Goal: Contribute content: Add original content to the website for others to see

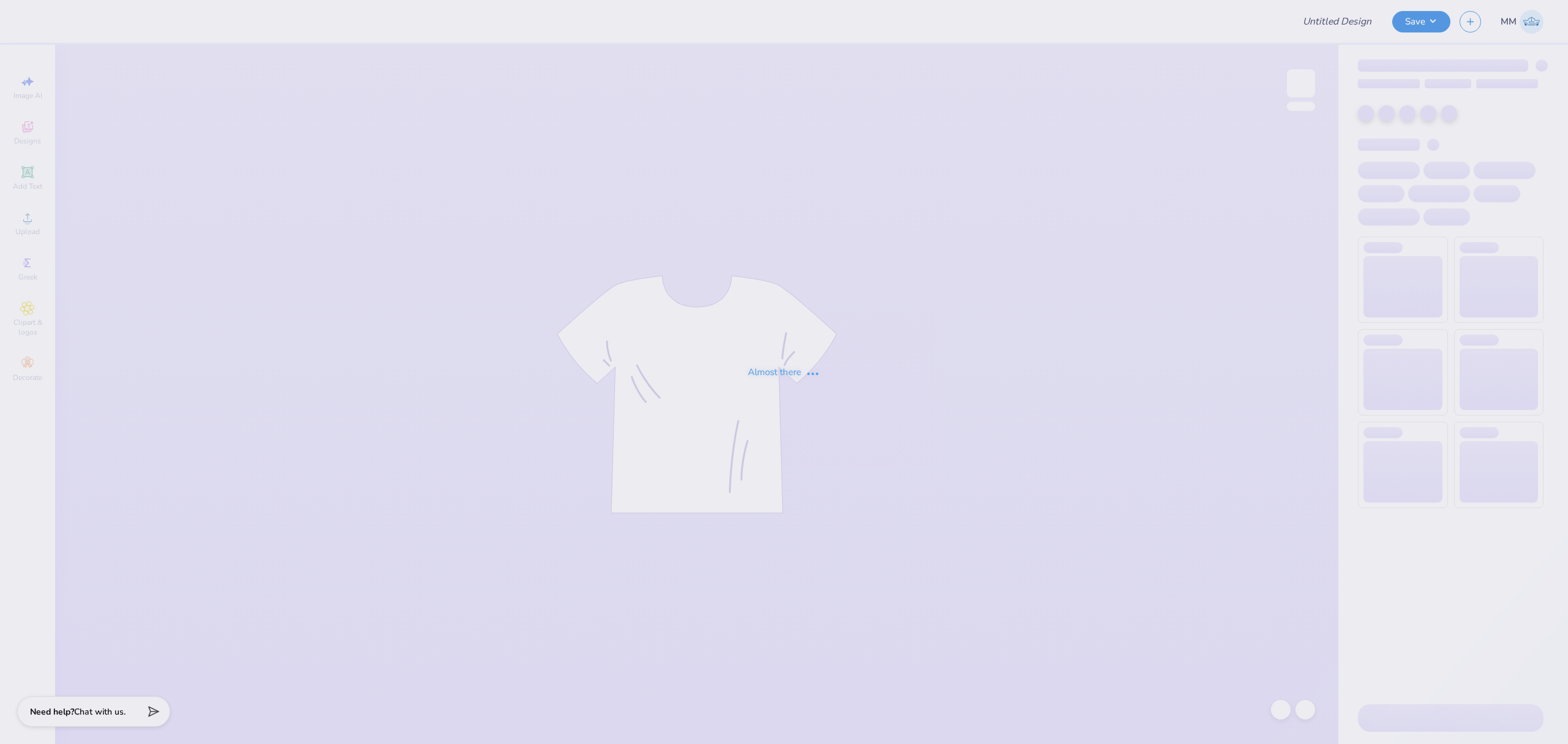
type input "SNU Day At The Hill"
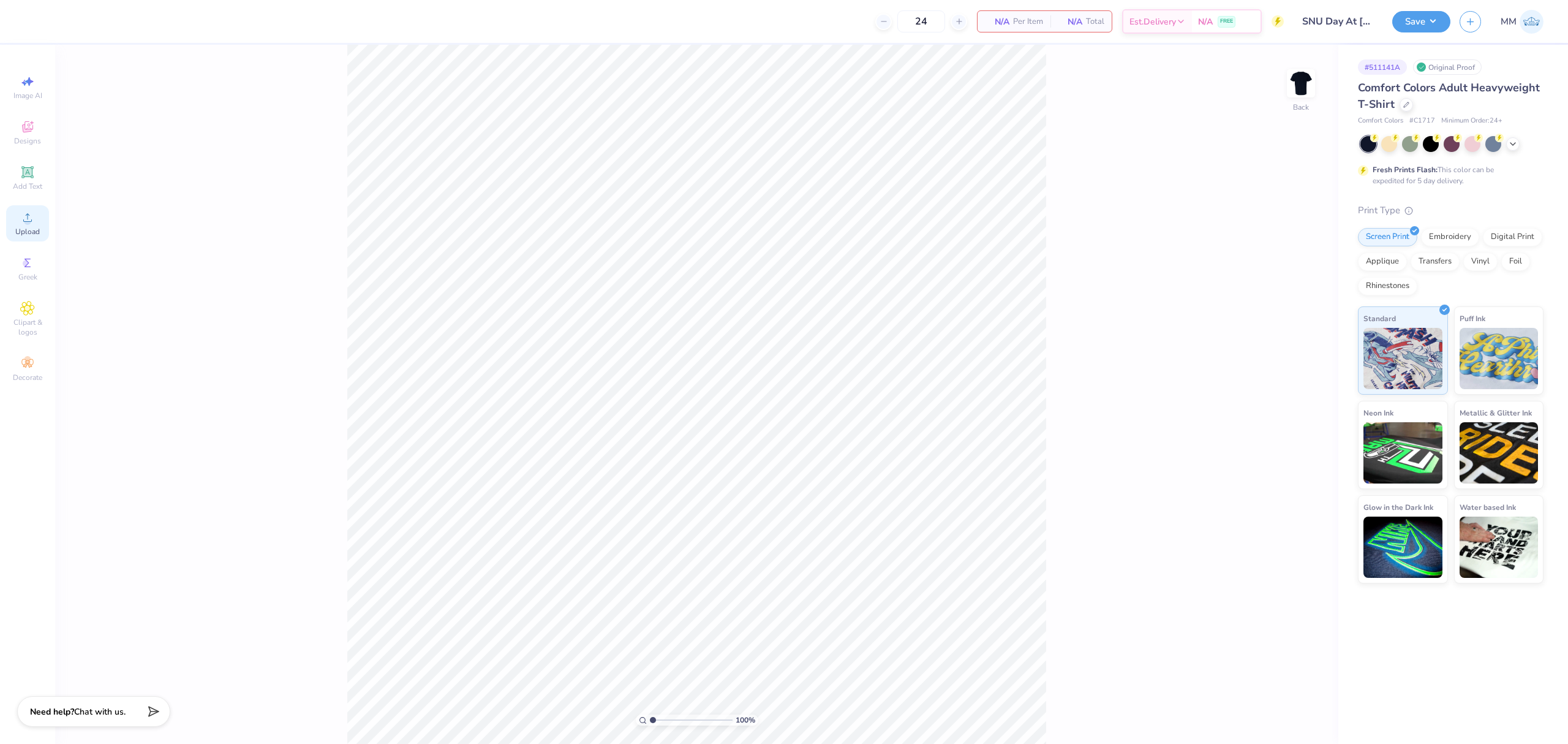
click at [32, 218] on icon at bounding box center [28, 218] width 15 height 15
click at [1292, 333] on input "14.17" at bounding box center [1293, 337] width 44 height 17
type input "5.00"
type input "1.84"
type input "11.58"
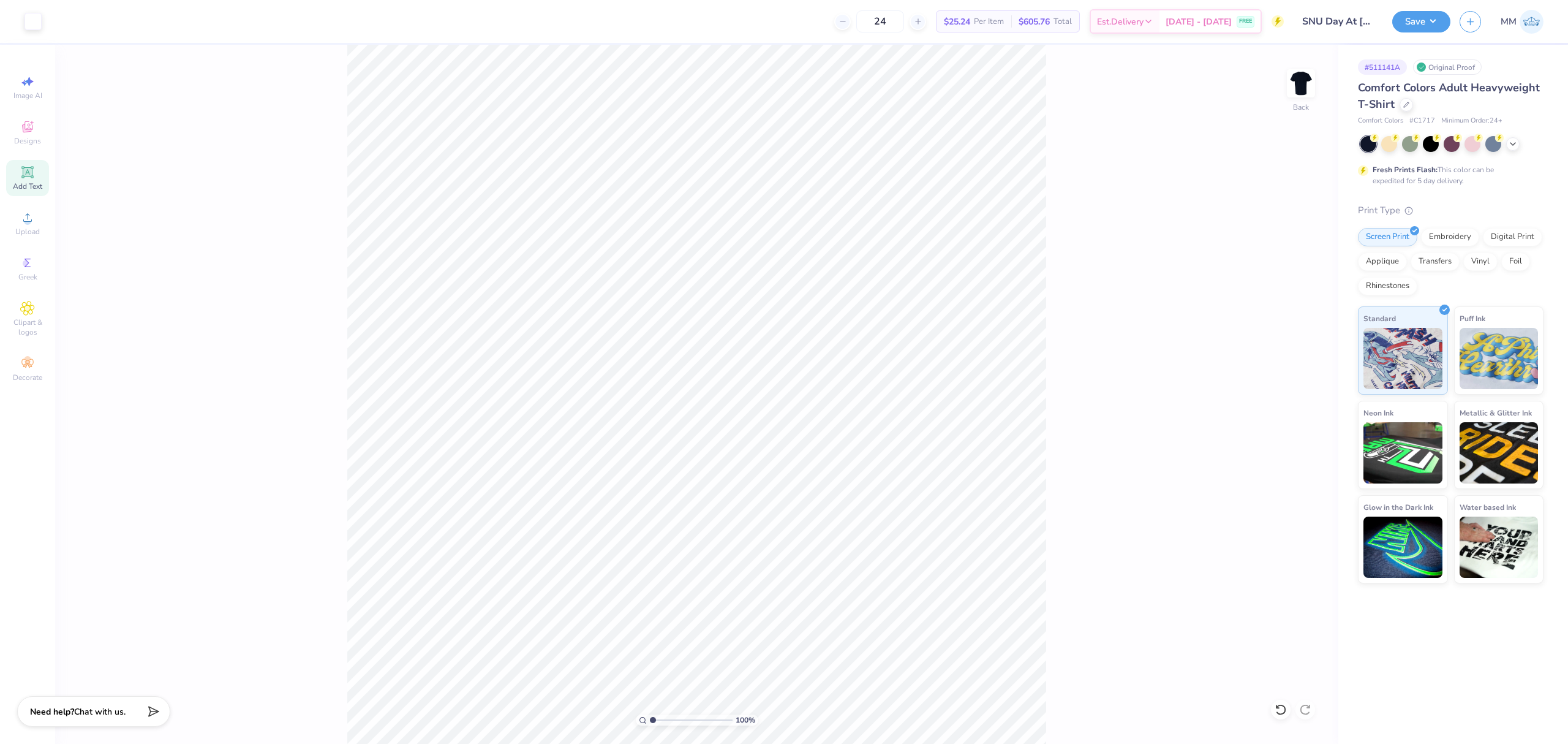
click at [28, 165] on icon at bounding box center [28, 172] width 15 height 15
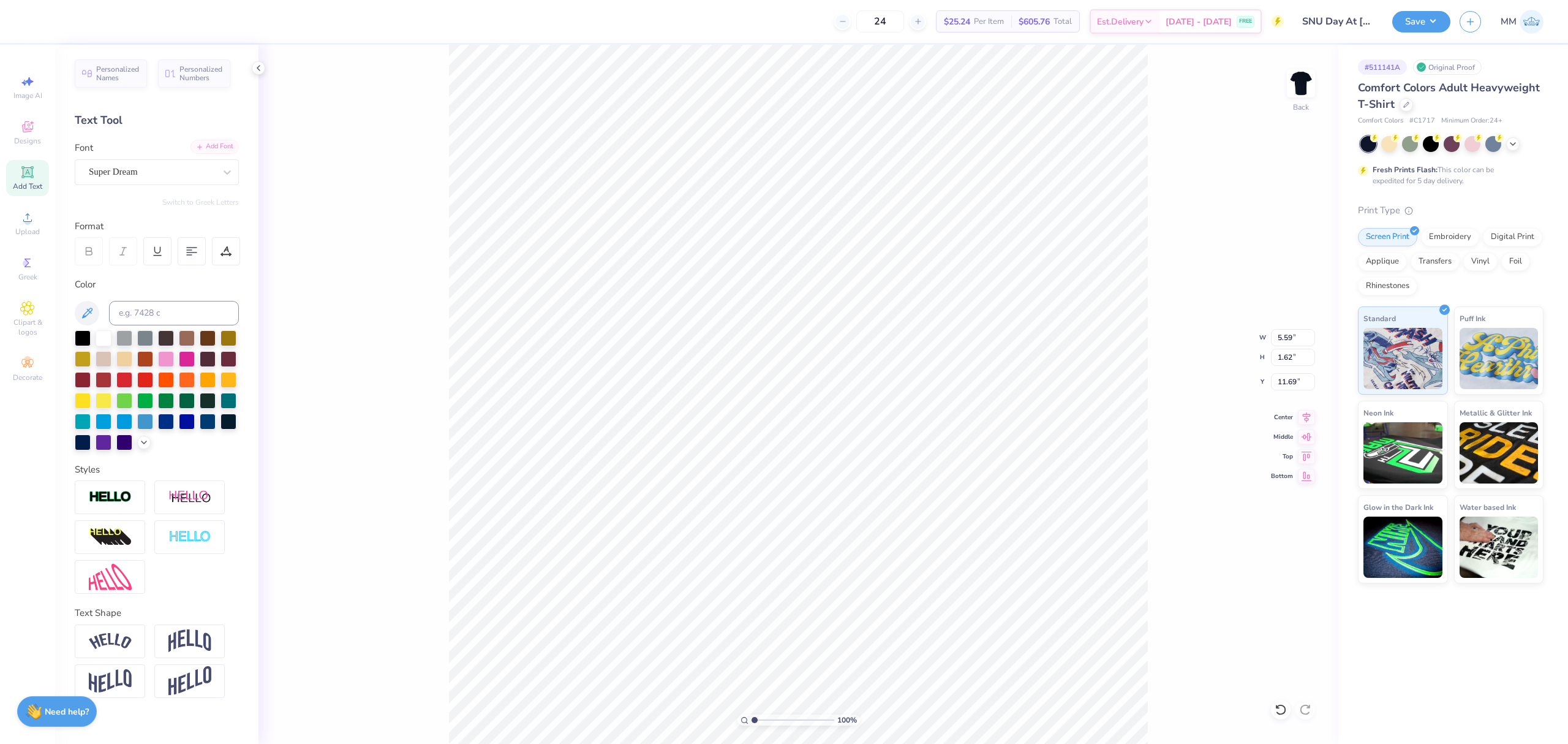
click at [223, 143] on div "Add Font" at bounding box center [214, 146] width 48 height 14
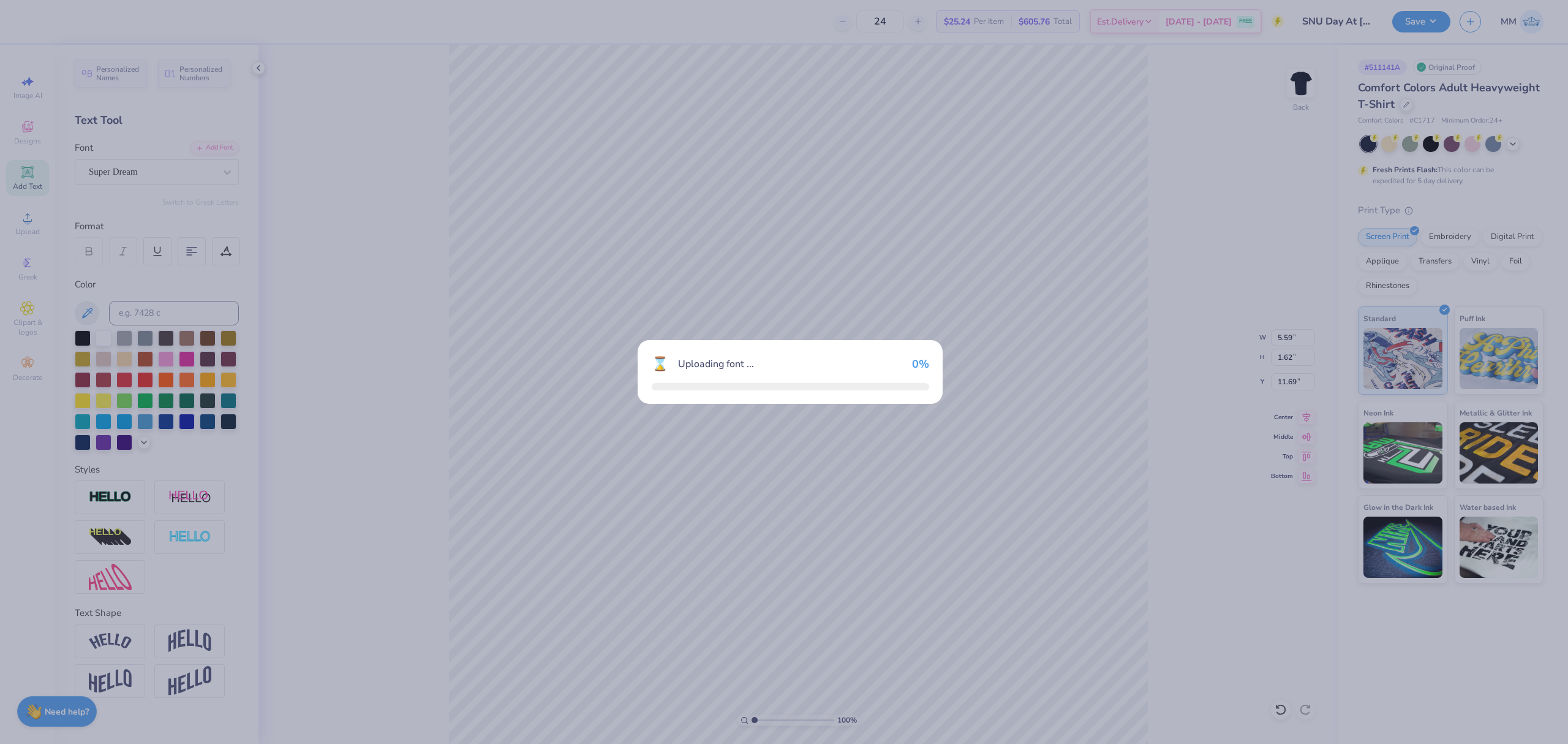
type input "4.69"
type input "2.02"
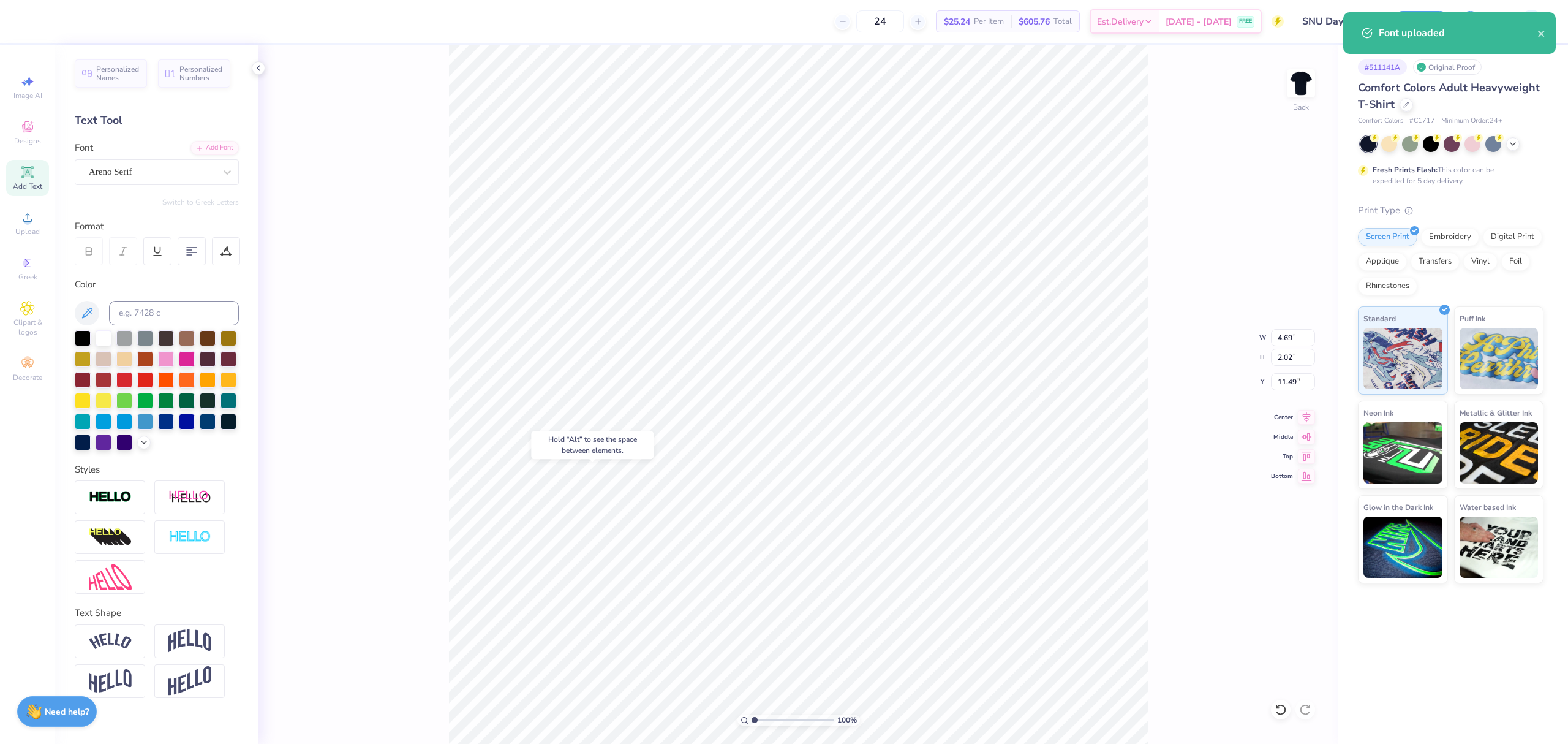
type input "14.83"
type textarea "lawrence, kansas"
type input "5.21"
type input "0.66"
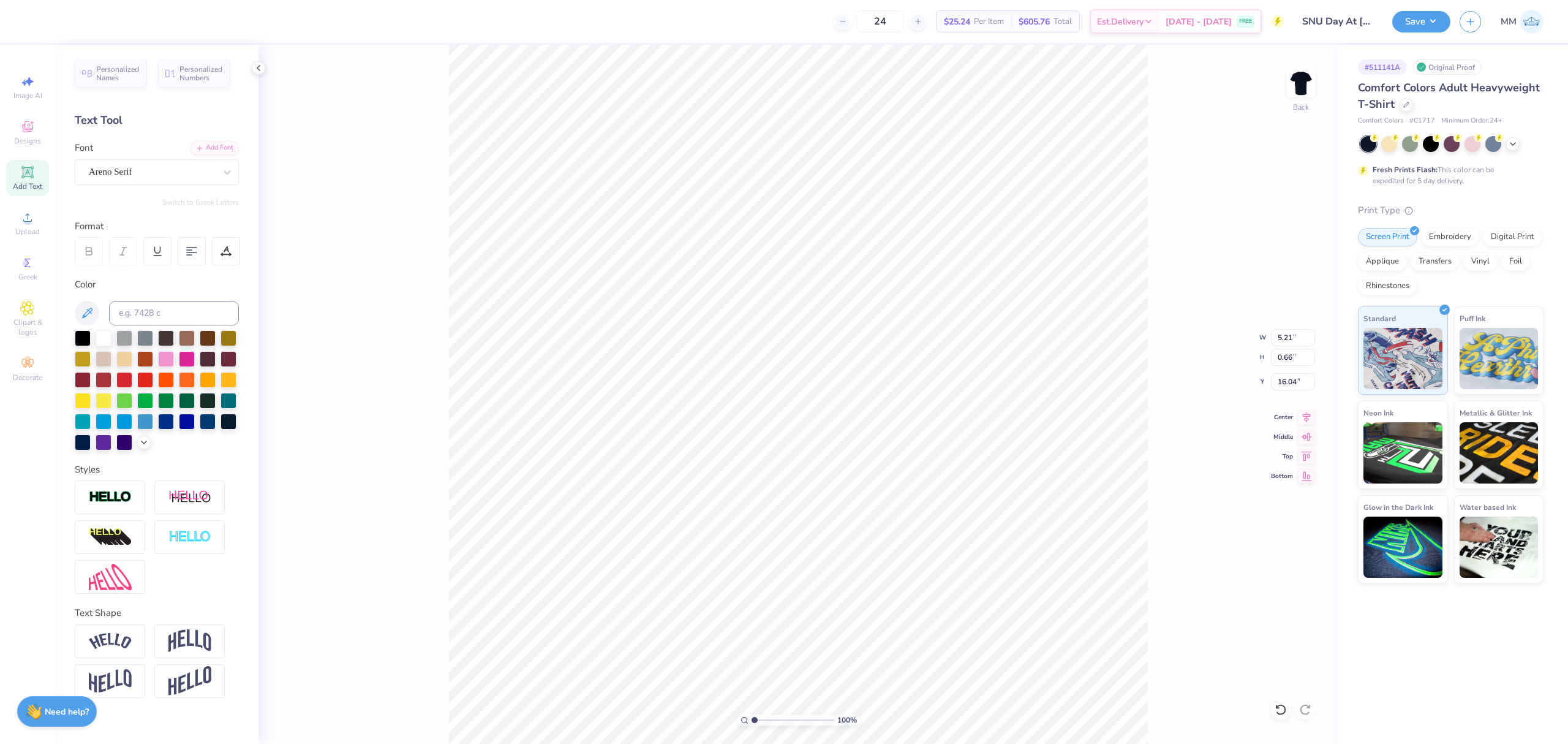
type input "16.04"
click at [226, 250] on icon at bounding box center [226, 249] width 5 height 6
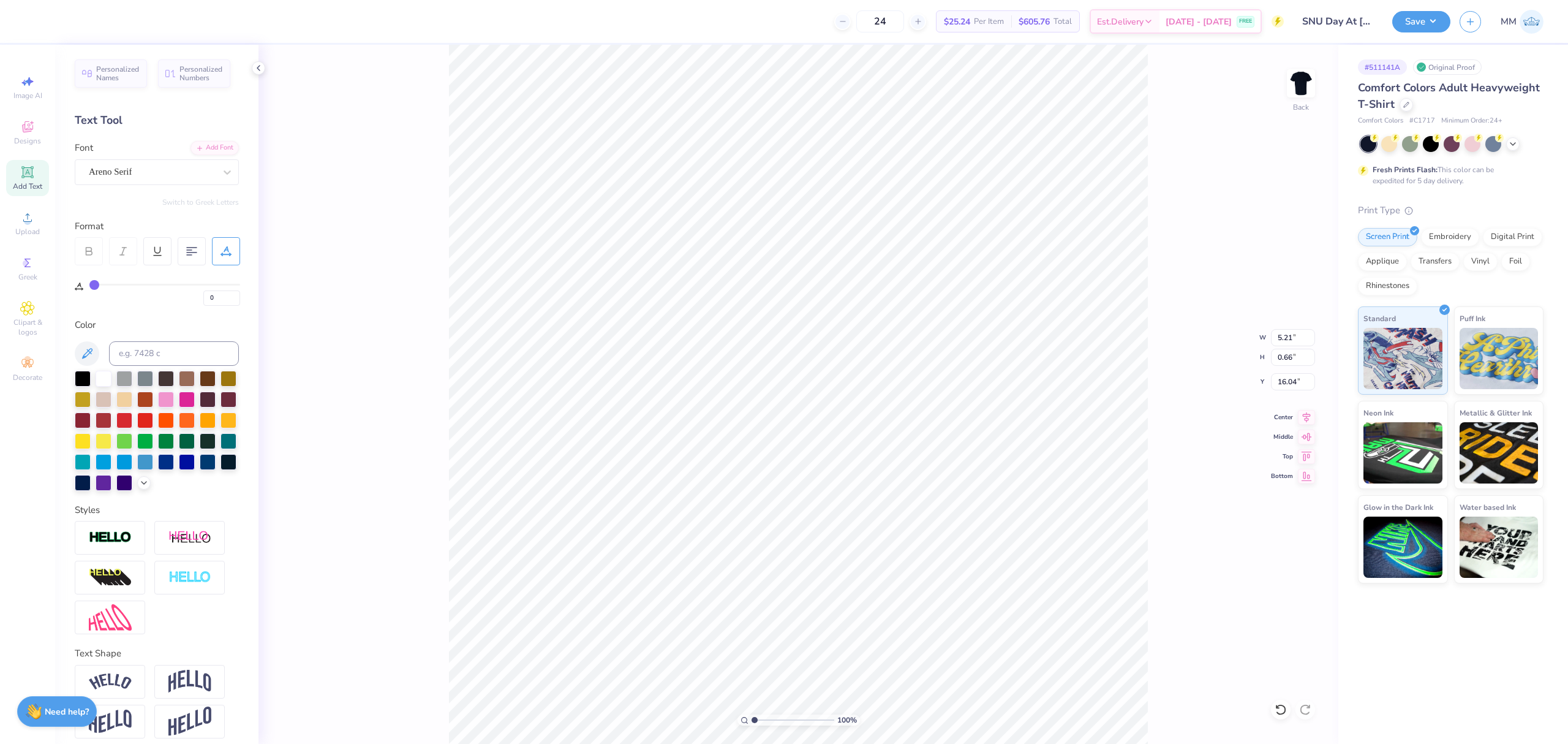
drag, startPoint x: 91, startPoint y: 290, endPoint x: 116, endPoint y: 289, distance: 25.0
click at [121, 288] on div "0" at bounding box center [165, 294] width 151 height 22
type input "5"
type input "6"
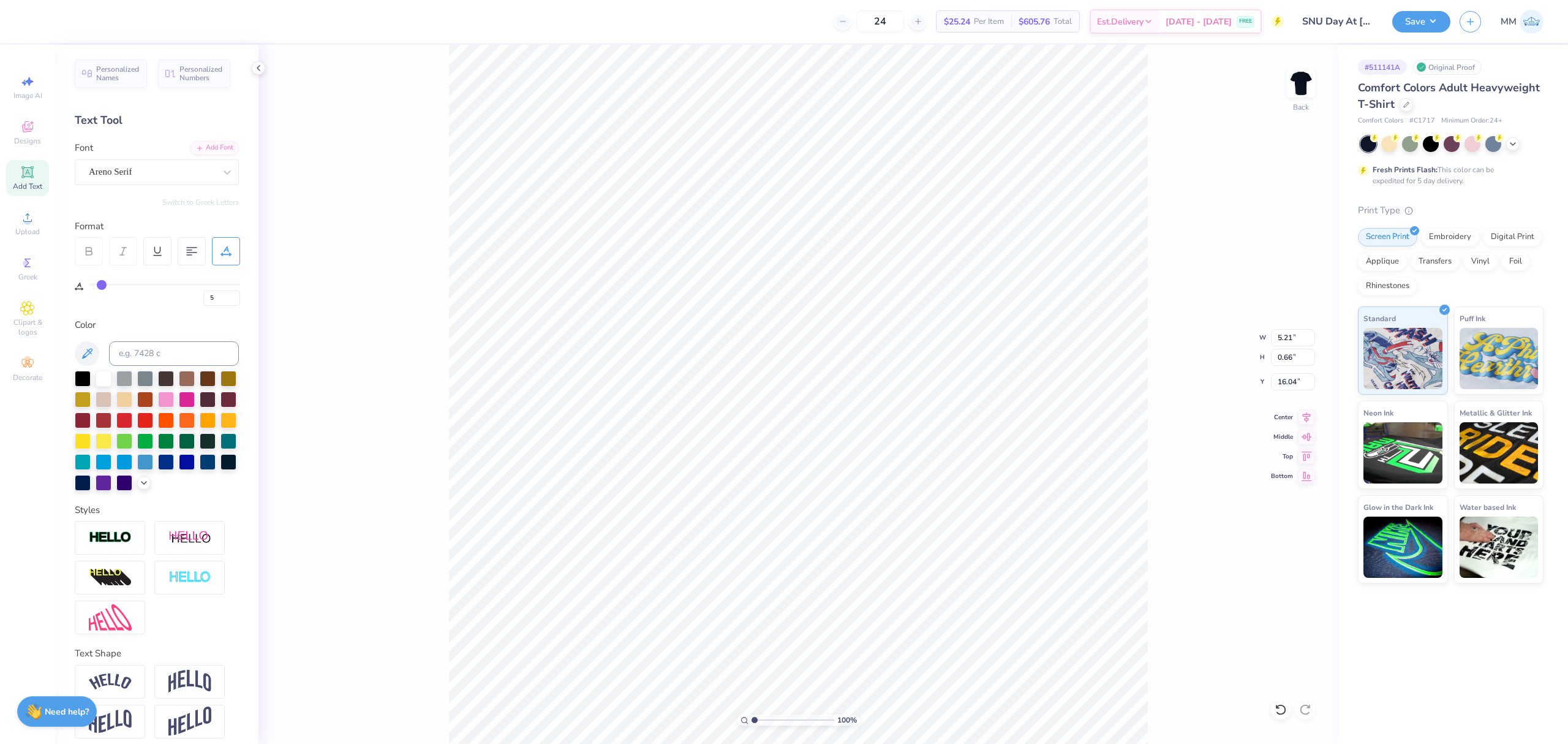
type input "6"
type input "7"
type input "8"
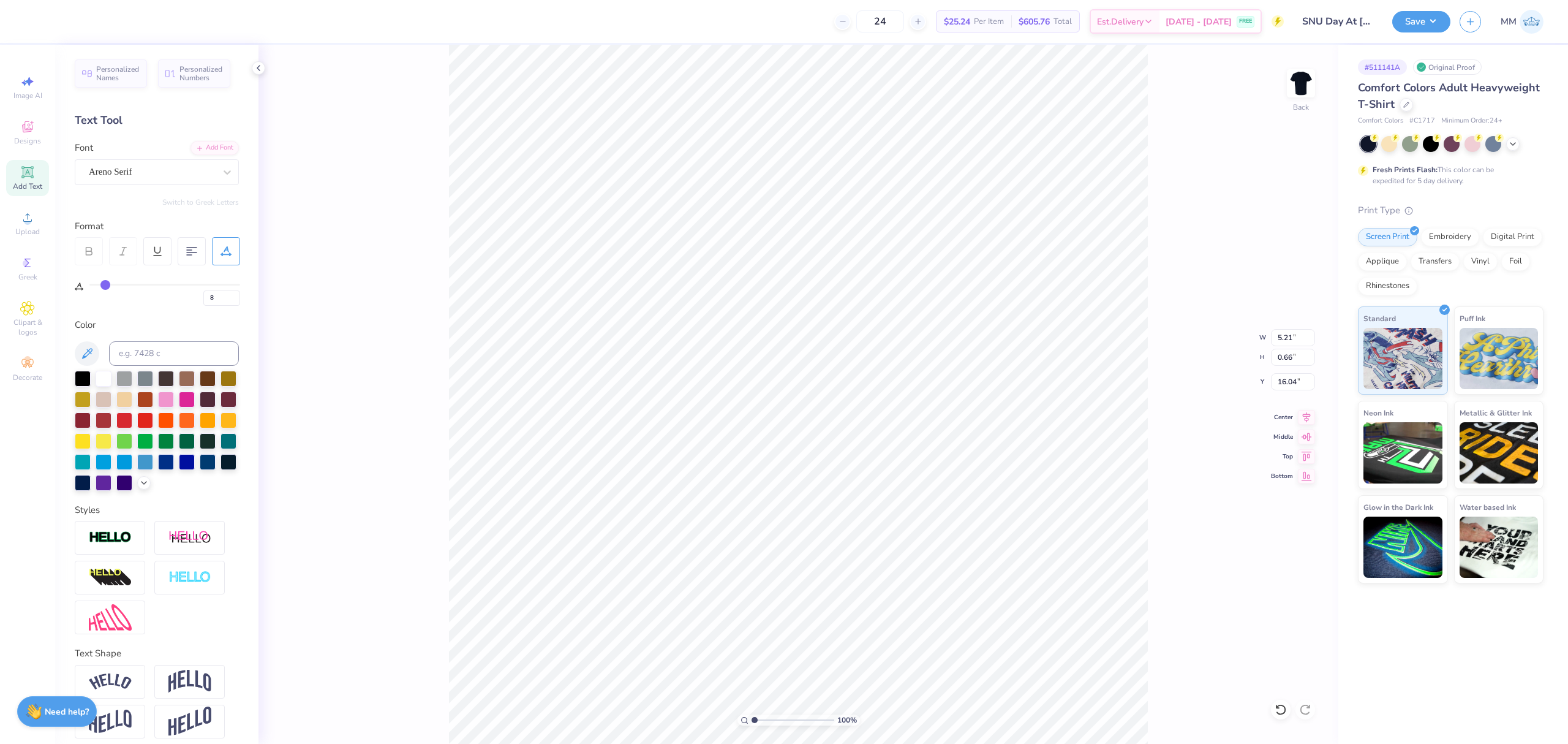
type input "11"
type input "13"
type input "17"
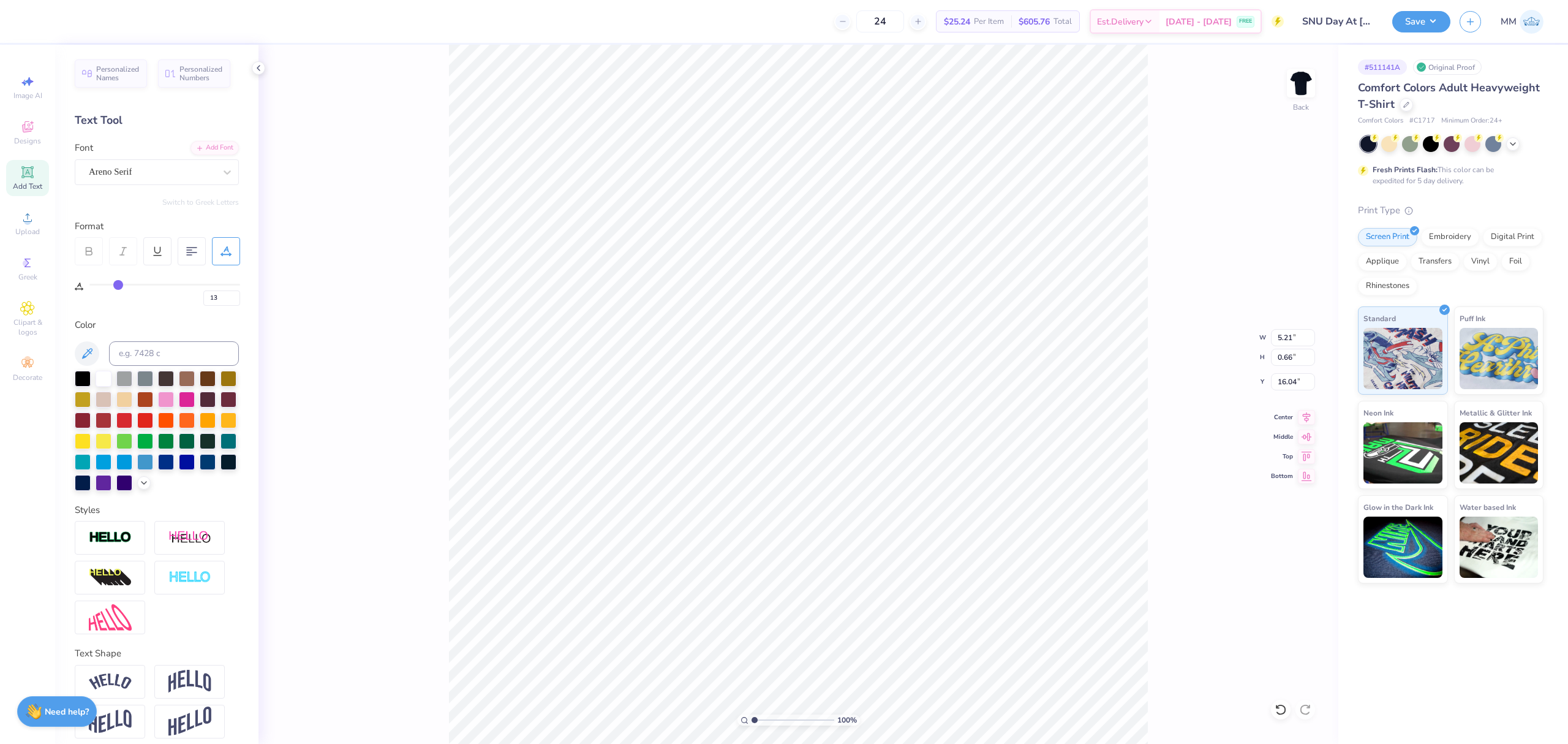
type input "17"
type input "21"
type input "25"
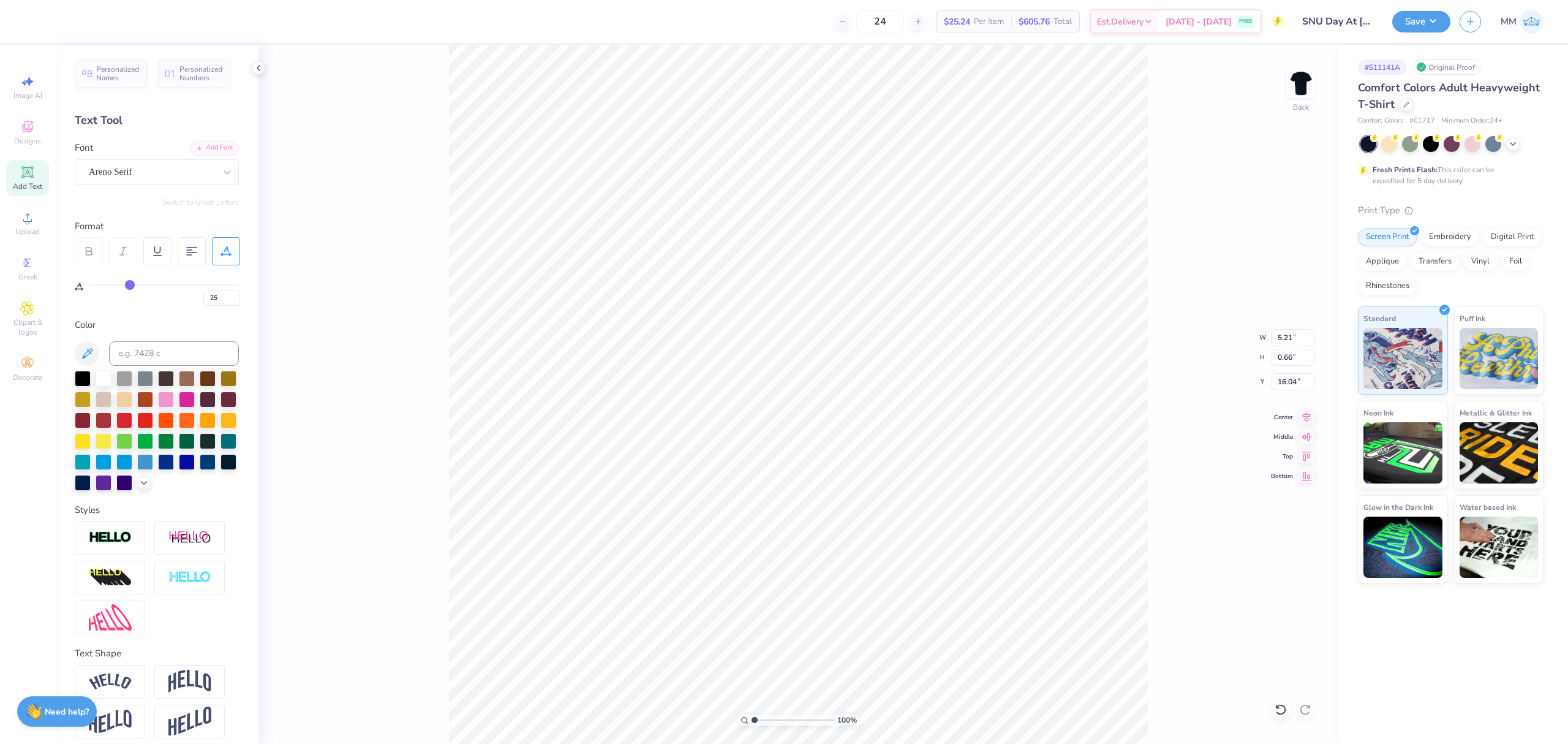
type input "28"
type input "31"
type input "33"
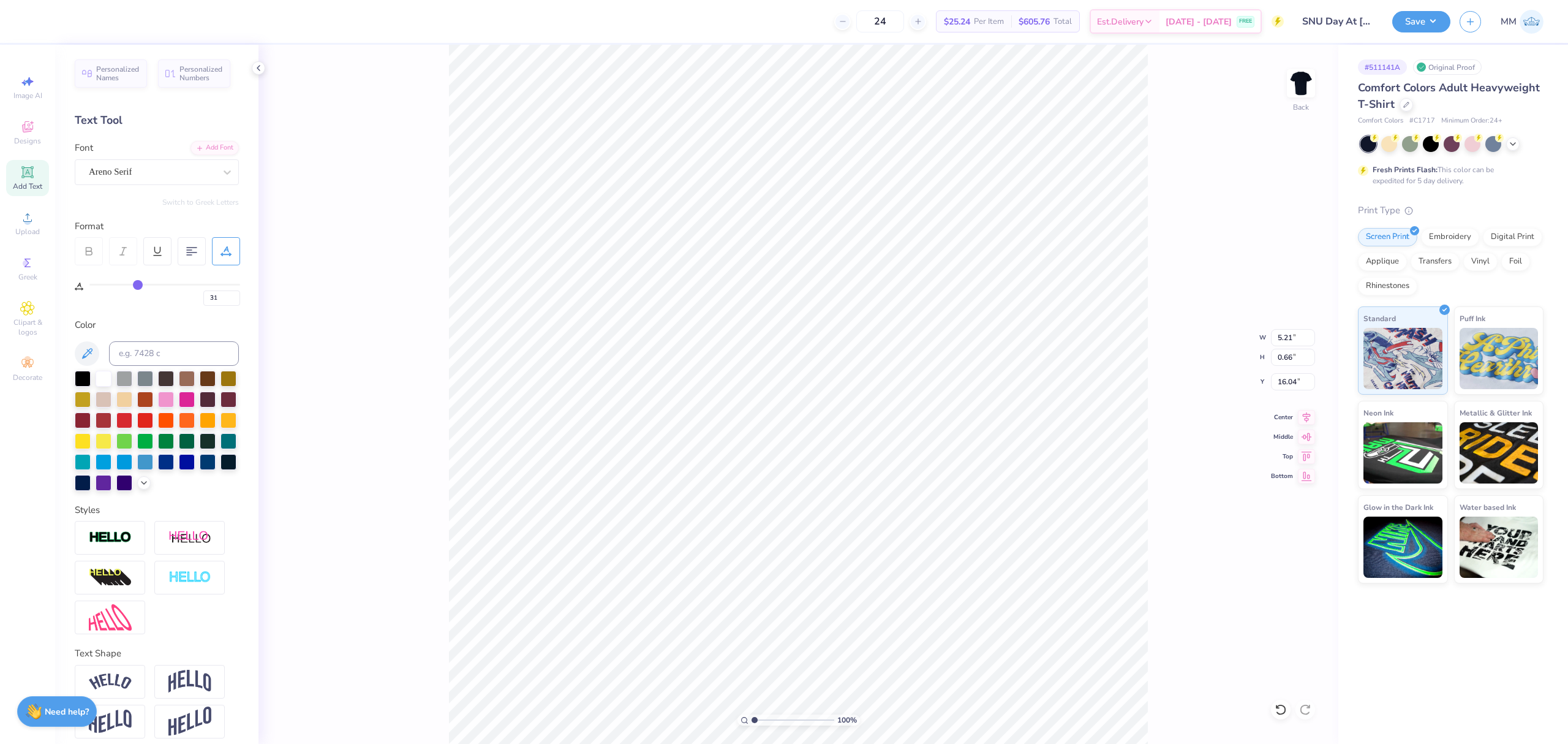
type input "33"
type input "34"
type input "36"
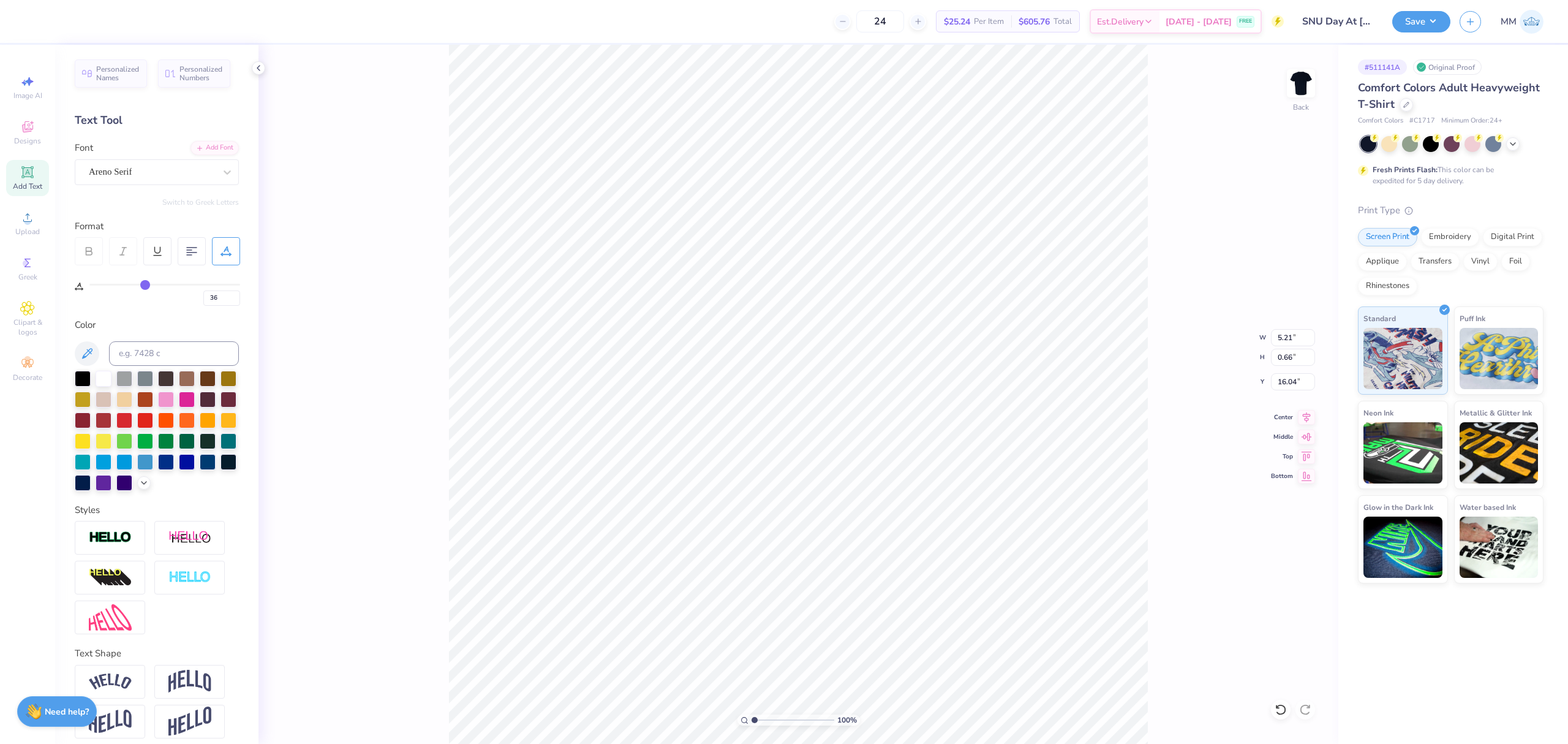
type input "38"
type input "39"
type input "40"
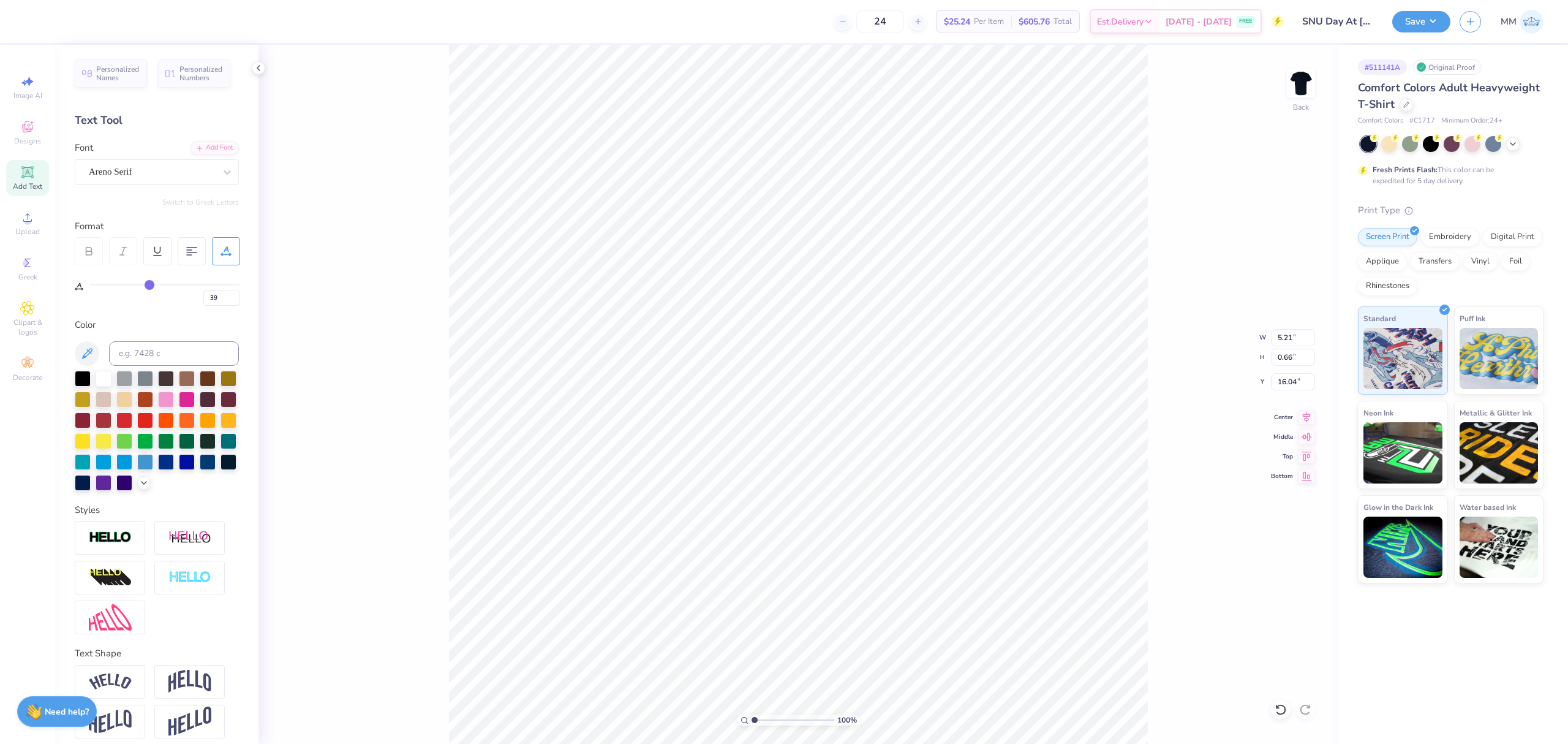
type input "40"
type input "41"
drag, startPoint x: 101, startPoint y: 283, endPoint x: 152, endPoint y: 285, distance: 51.0
type input "41"
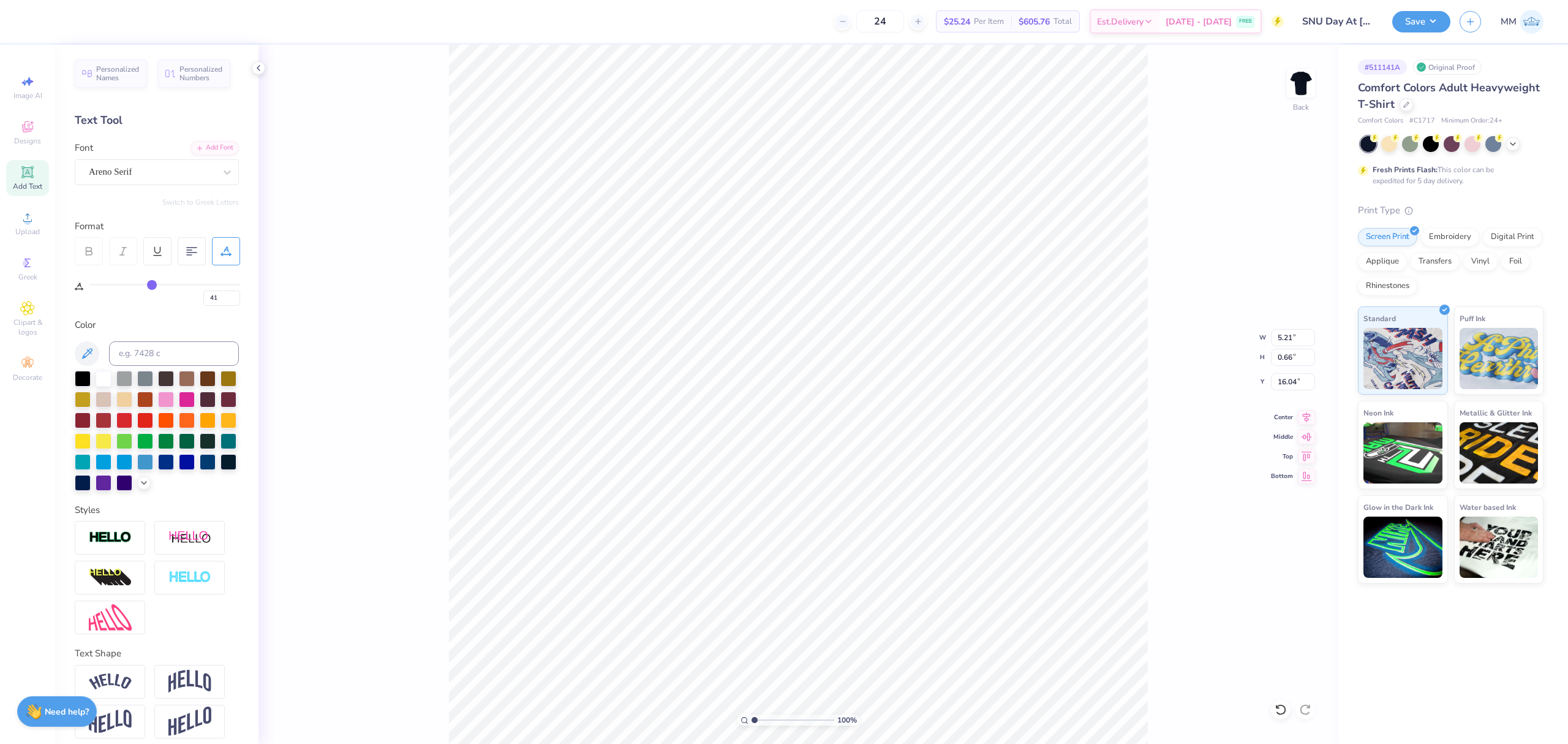
click at [152, 285] on input "range" at bounding box center [165, 284] width 151 height 2
type input "9.27"
type input "5.08"
type input "0.36"
type input "13.71"
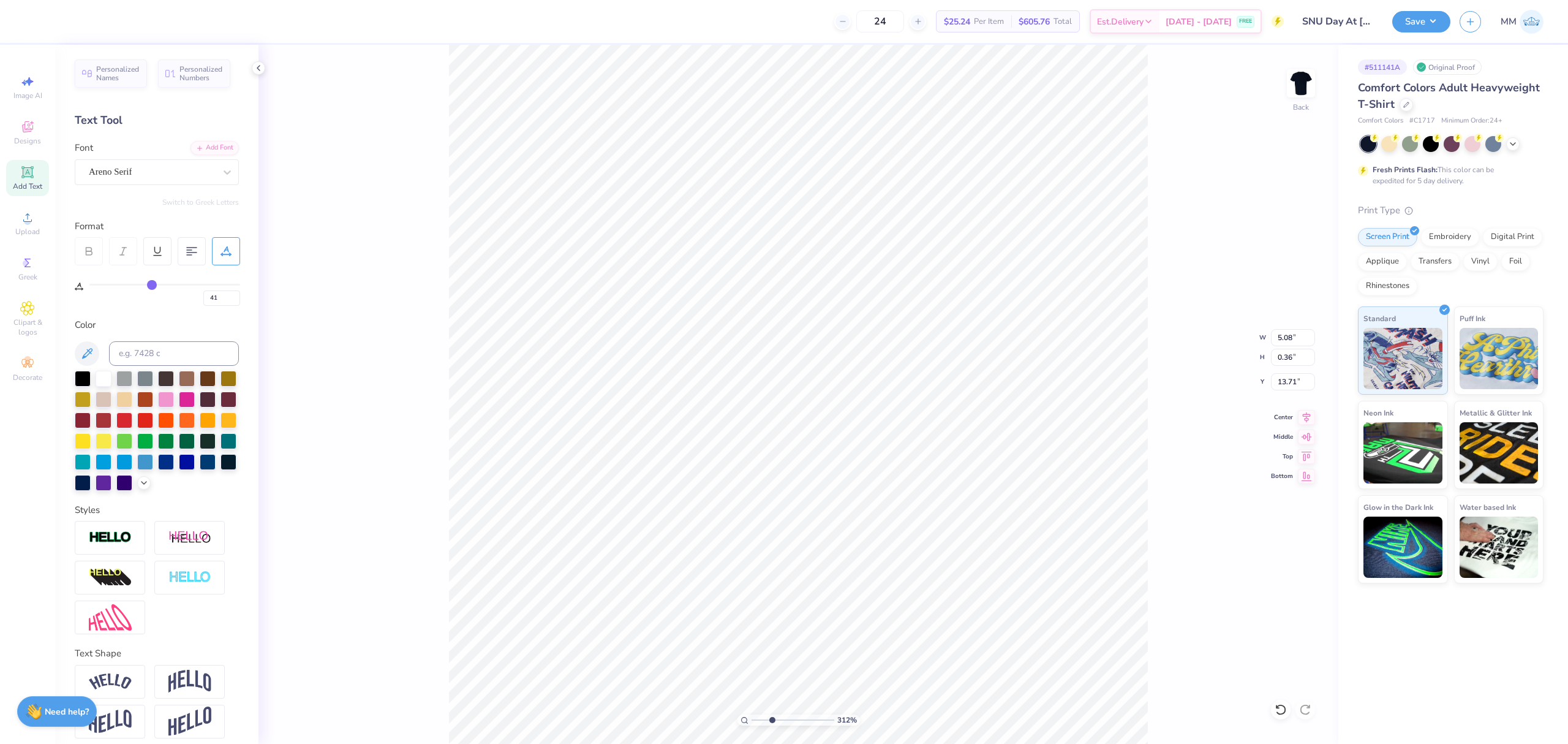
drag, startPoint x: 763, startPoint y: 717, endPoint x: 804, endPoint y: 715, distance: 41.0
type input "3.42"
click at [774, 716] on input "range" at bounding box center [793, 720] width 83 height 11
type input "4.50"
type input "0.32"
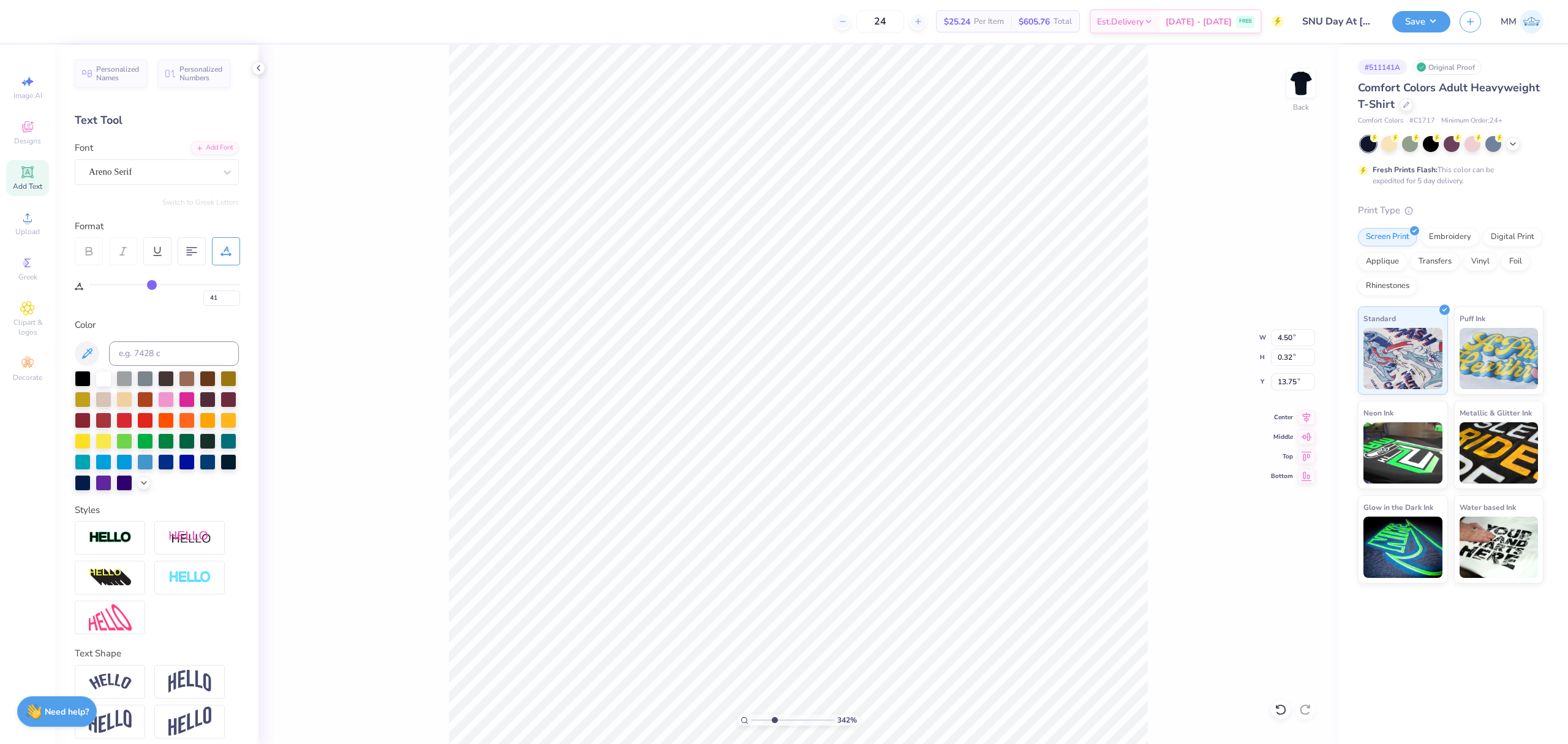
type input "13.53"
click at [1304, 415] on icon at bounding box center [1307, 416] width 8 height 10
click at [147, 277] on div "41" at bounding box center [165, 291] width 151 height 28
type input "39"
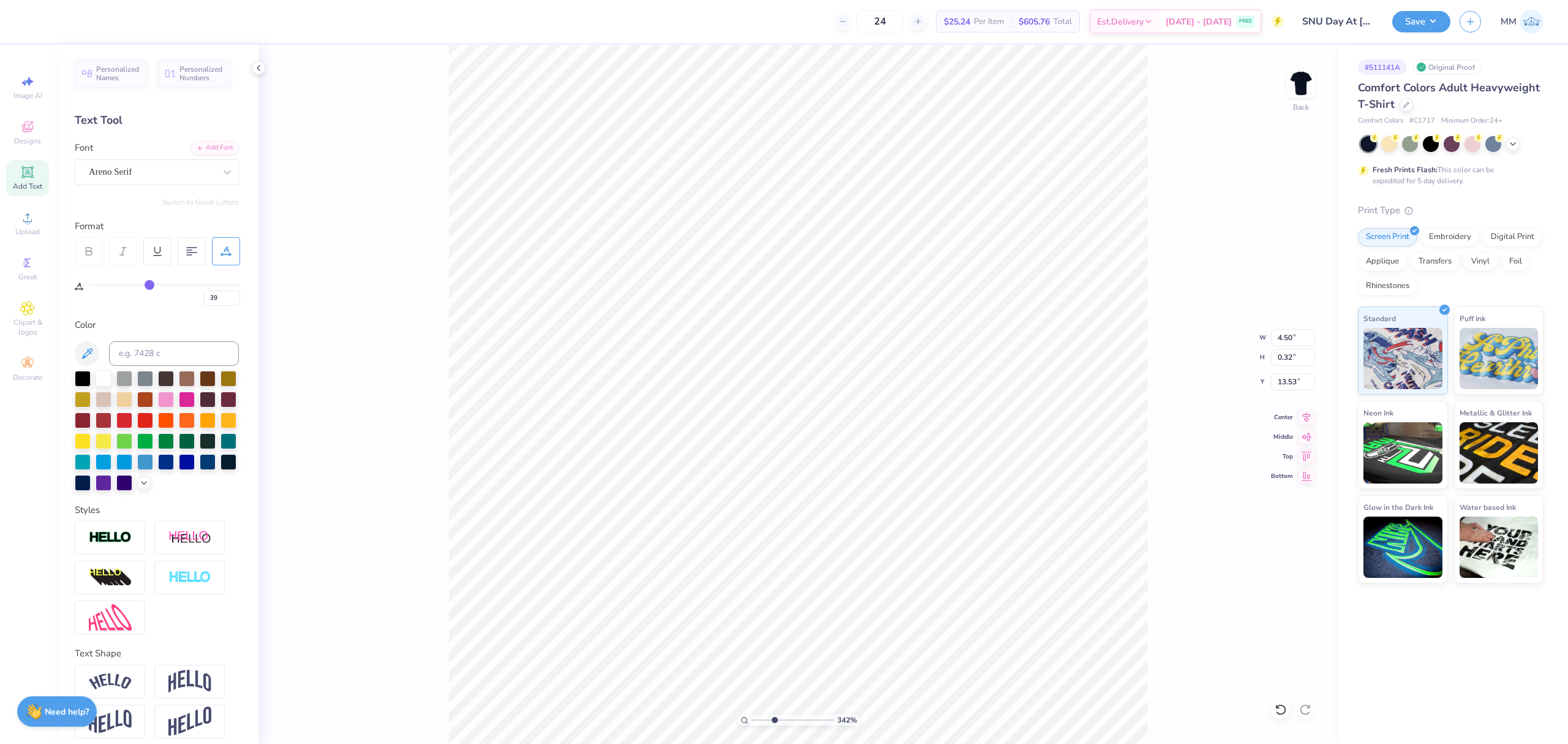
type input "38"
type input "37"
type input "35"
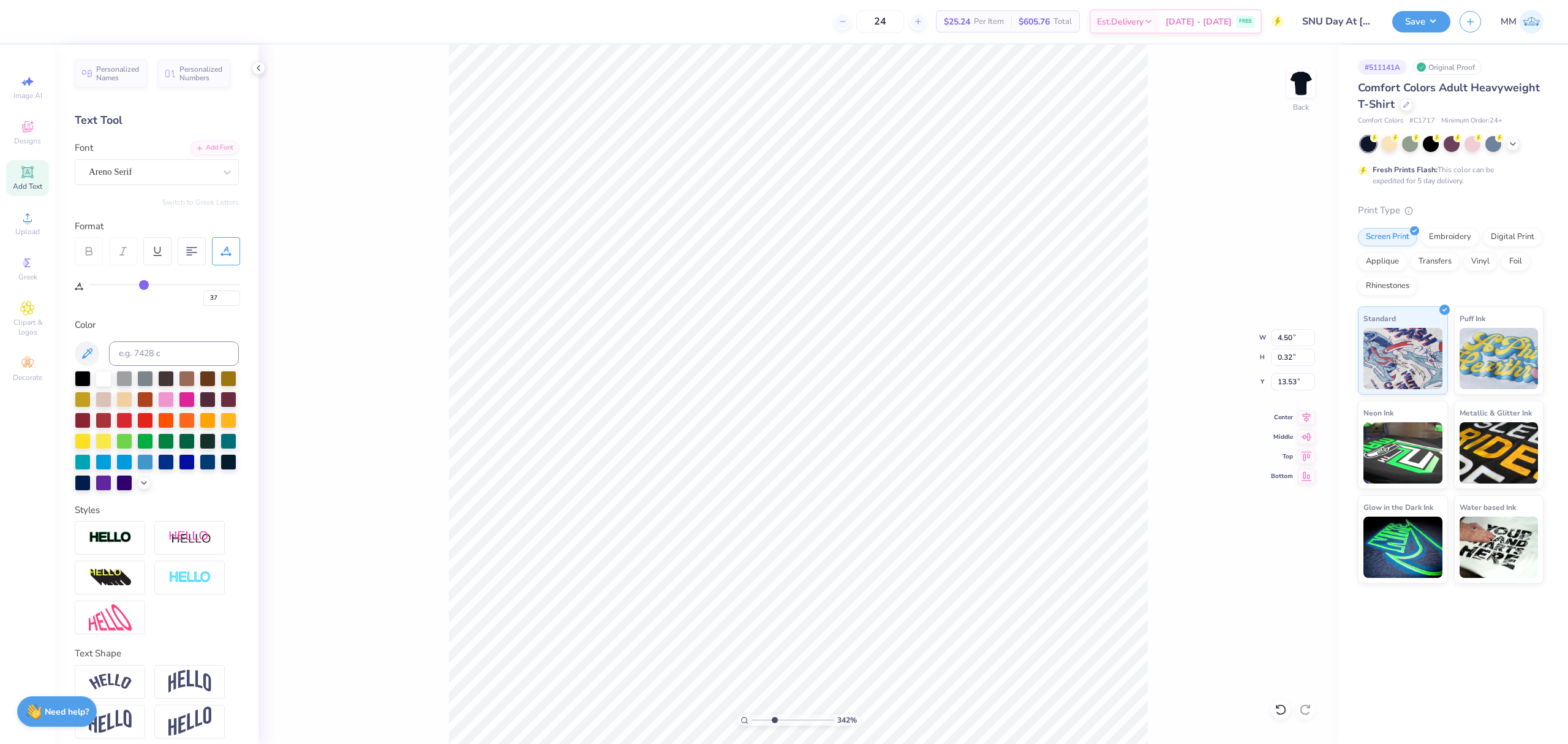
type input "35"
type input "34"
type input "33"
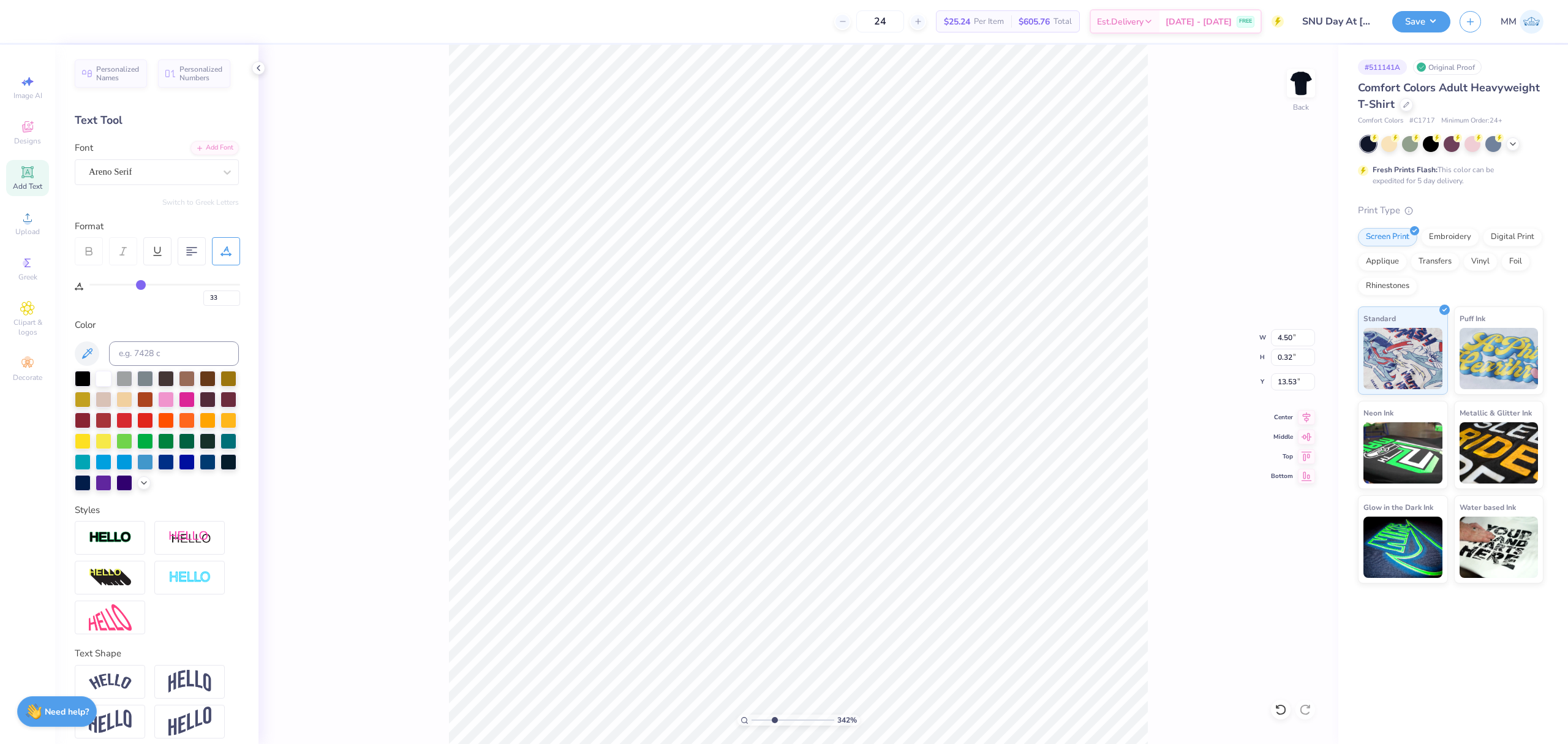
type input "32"
type input "30"
type input "29"
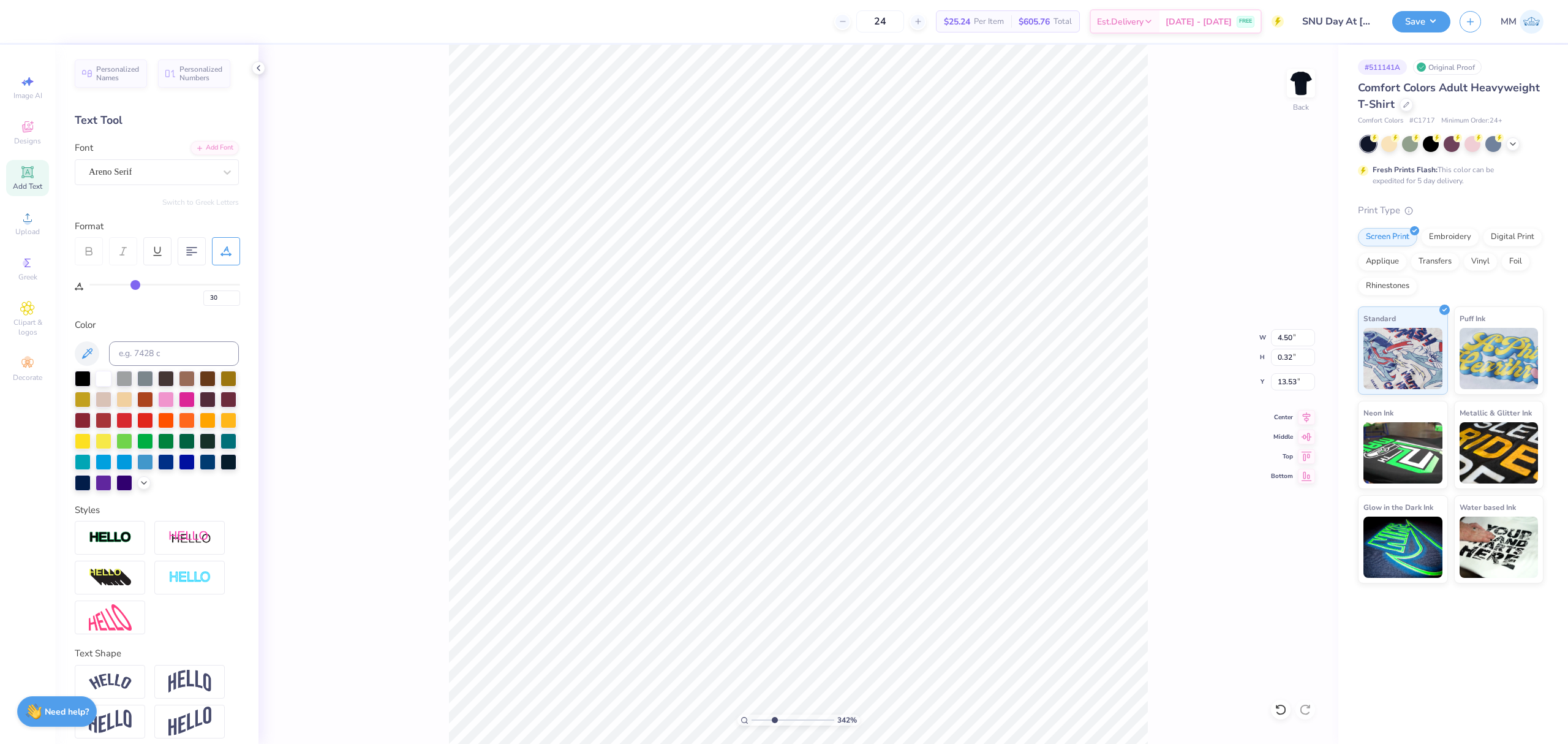
type input "29"
drag, startPoint x: 150, startPoint y: 286, endPoint x: 135, endPoint y: 287, distance: 15.0
type input "29"
click at [135, 286] on input "range" at bounding box center [165, 284] width 151 height 2
type input "3.92"
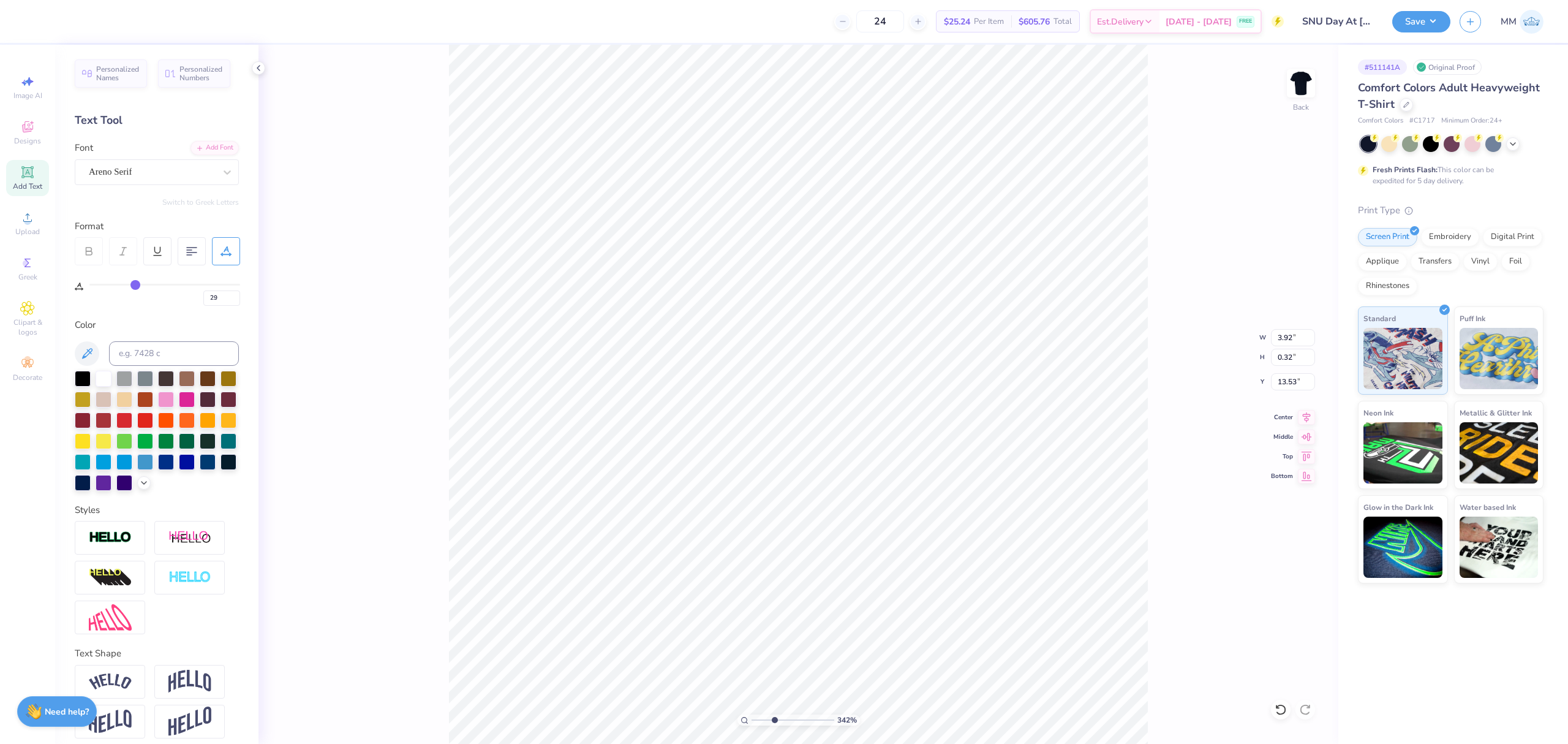
type input "13.47"
click at [1304, 417] on icon at bounding box center [1306, 416] width 17 height 15
type input "5.00"
type input "1.84"
type input "11.58"
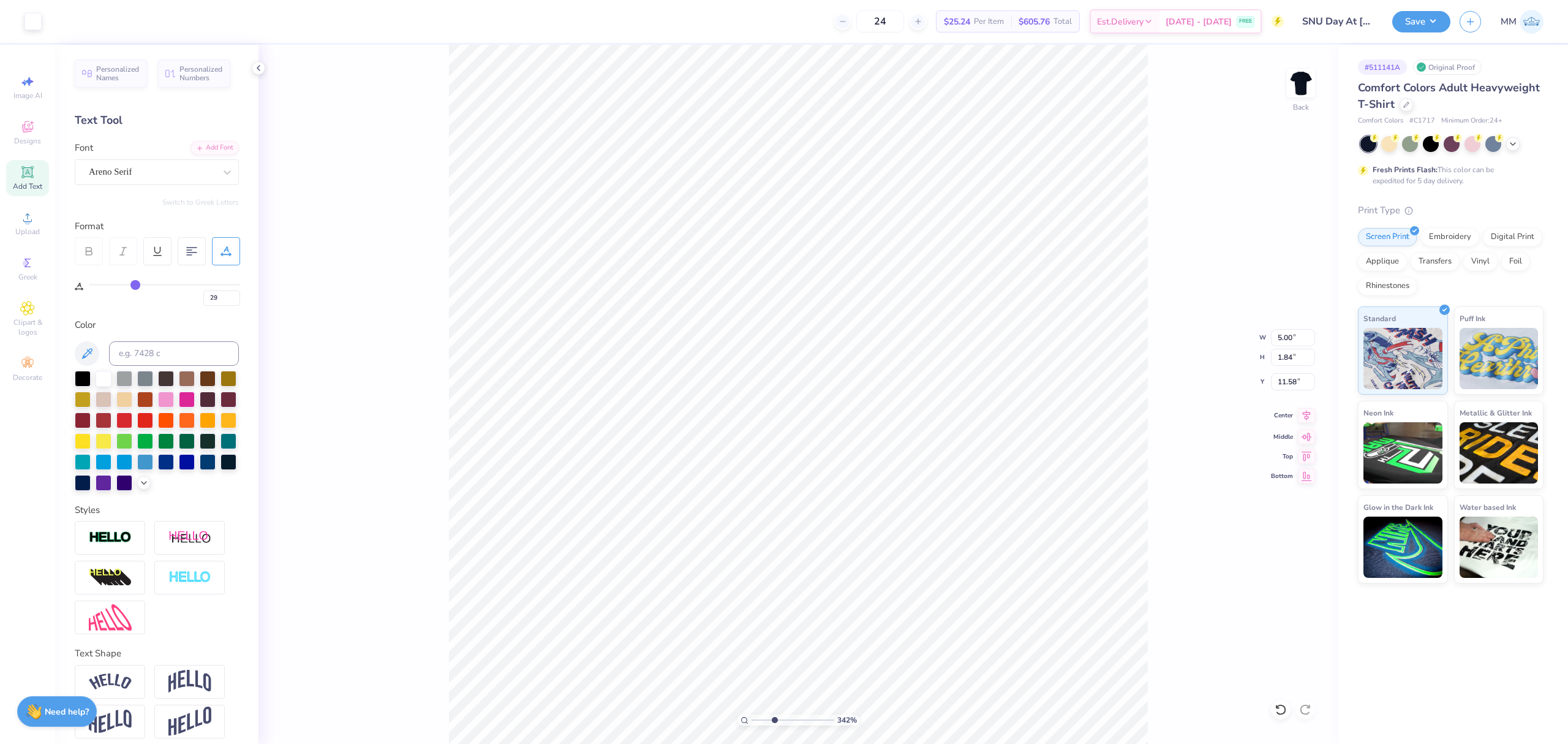
click at [1307, 416] on icon at bounding box center [1306, 416] width 17 height 15
drag, startPoint x: 772, startPoint y: 721, endPoint x: 616, endPoint y: 700, distance: 157.4
type input "1"
click at [752, 715] on input "range" at bounding box center [793, 720] width 83 height 11
click at [1299, 334] on input "5.00" at bounding box center [1293, 337] width 44 height 17
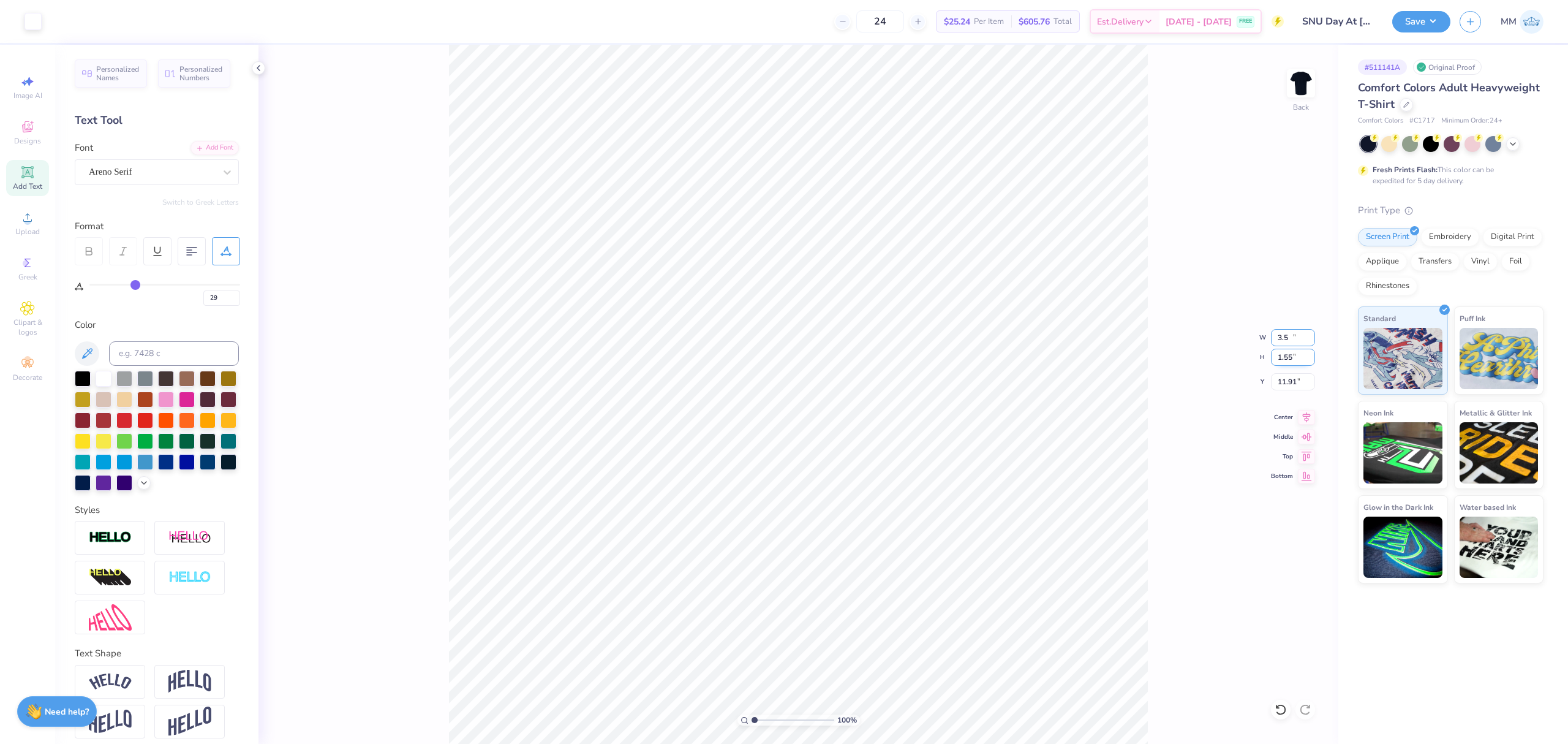
type input "3.50"
type input "1.55"
click at [1289, 386] on input "3.00" at bounding box center [1293, 382] width 44 height 17
type input "3"
click at [1302, 96] on img at bounding box center [1301, 84] width 49 height 49
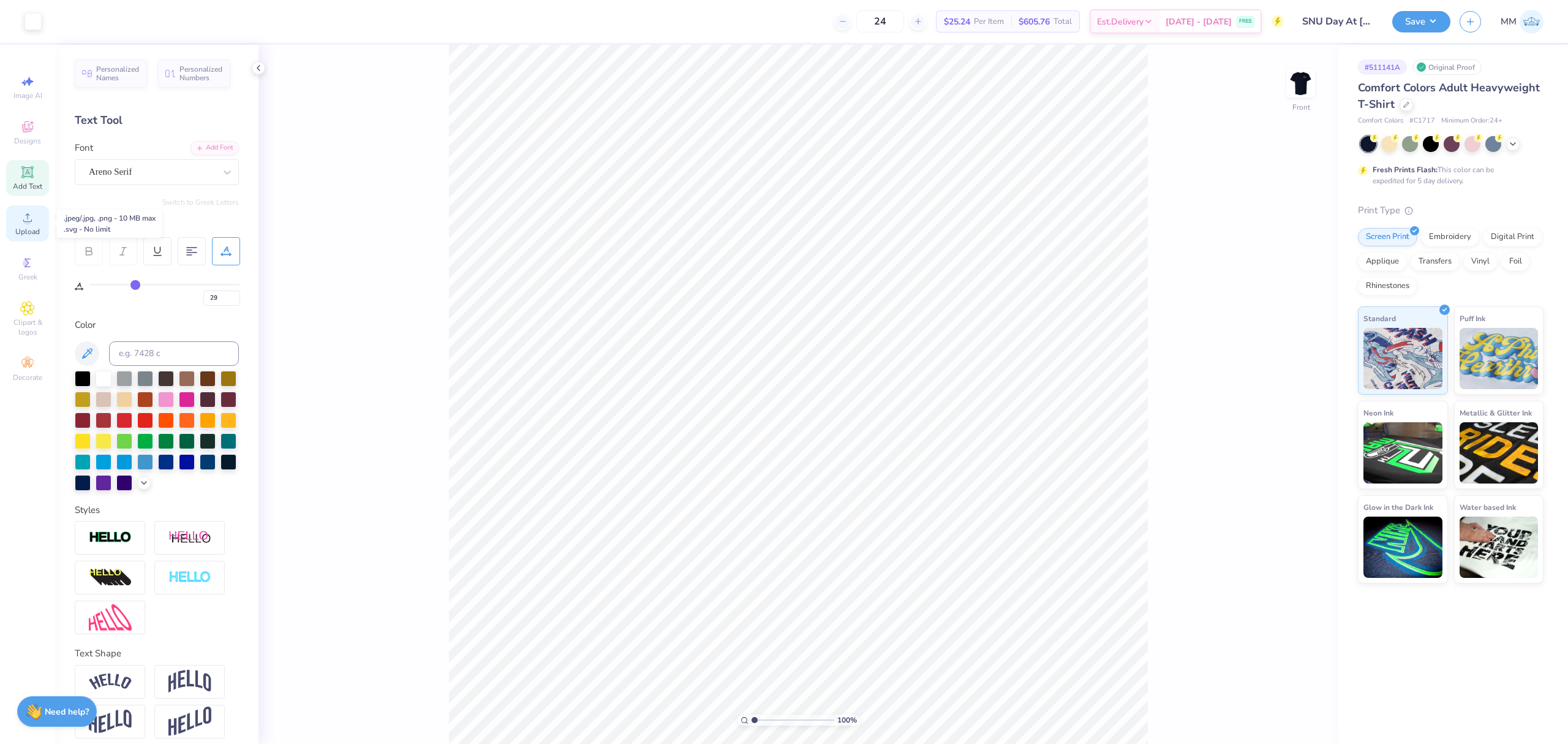
click at [30, 223] on circle at bounding box center [27, 222] width 7 height 7
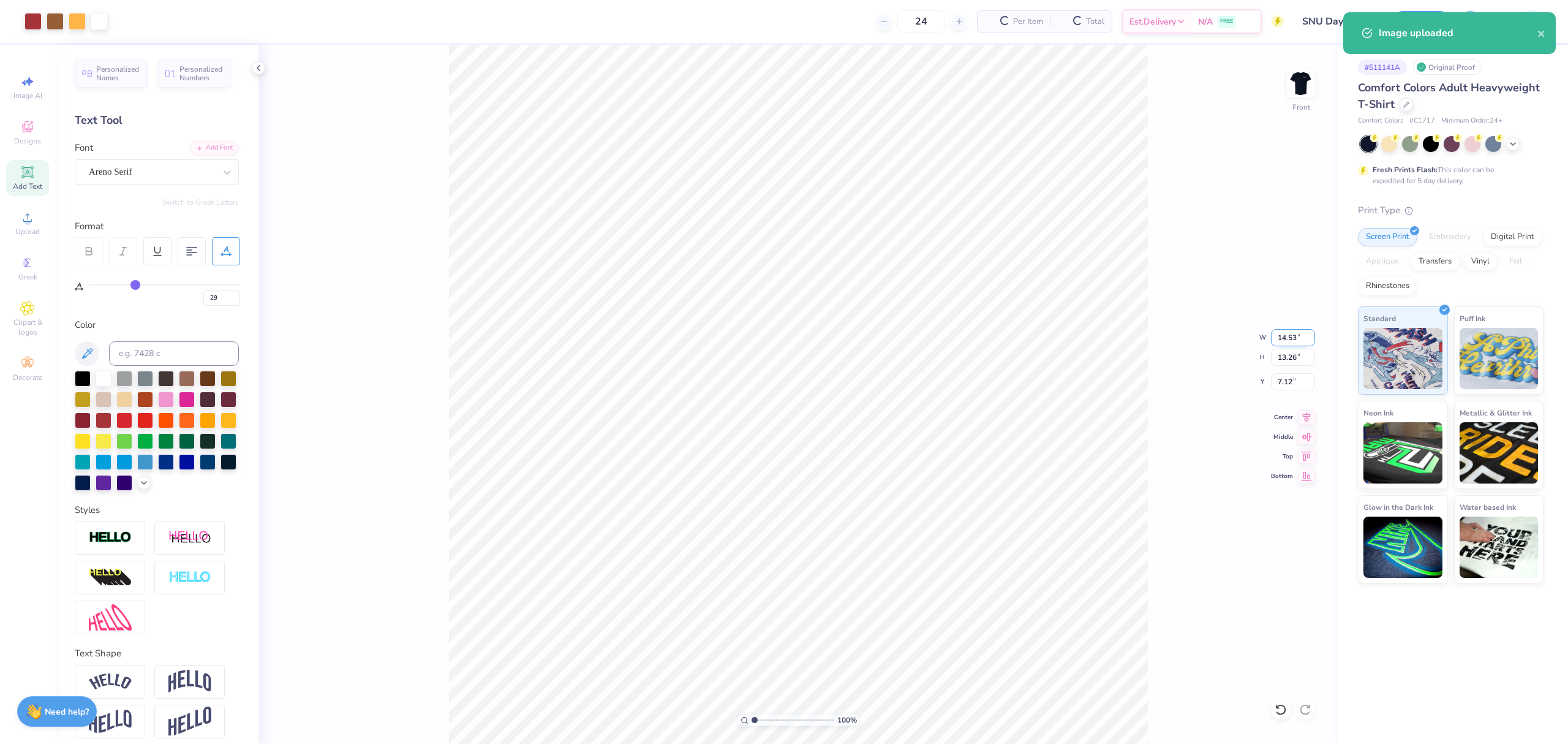
click at [1289, 337] on input "14.53" at bounding box center [1293, 337] width 44 height 17
type input "12.00"
type input "10.95"
click at [1289, 383] on input "8.28" at bounding box center [1293, 382] width 44 height 17
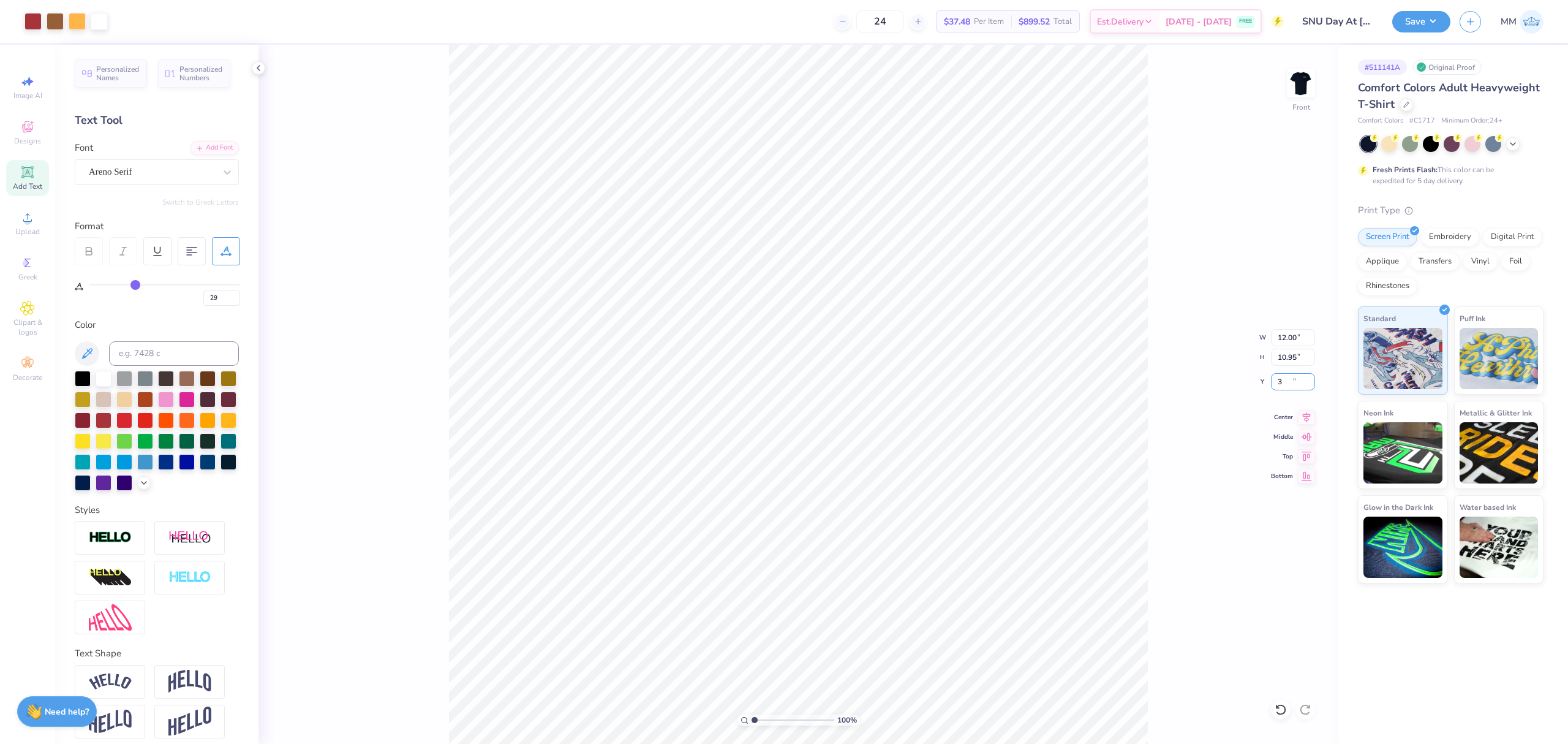
type input "3.00"
click at [1279, 329] on input "12.00" at bounding box center [1293, 337] width 44 height 17
type input "12.50"
type input "11.40"
click at [1279, 385] on input "2.77" at bounding box center [1293, 382] width 44 height 17
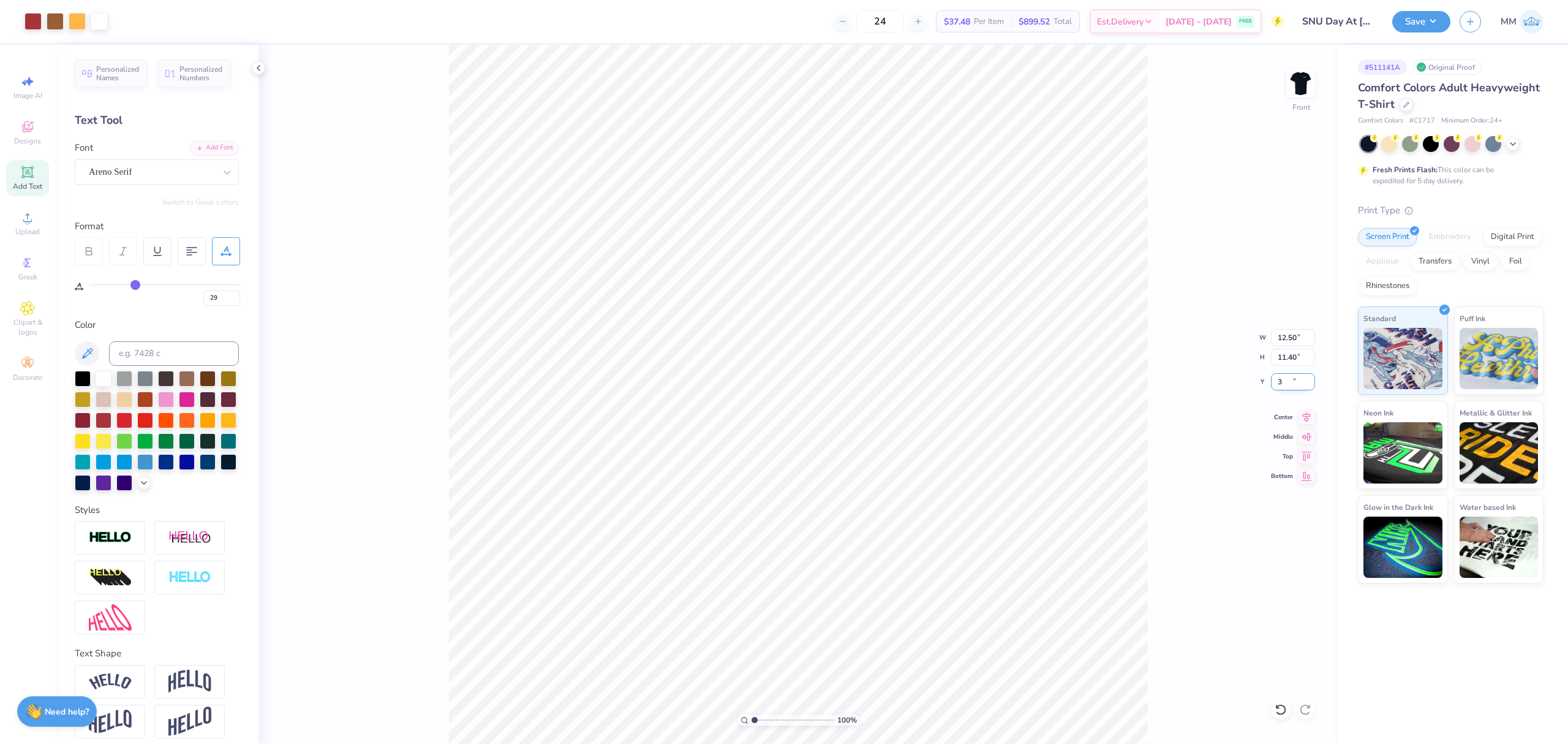
type input "3.00"
click at [1304, 418] on icon at bounding box center [1306, 416] width 17 height 15
click at [1408, 17] on button "Save" at bounding box center [1421, 20] width 58 height 22
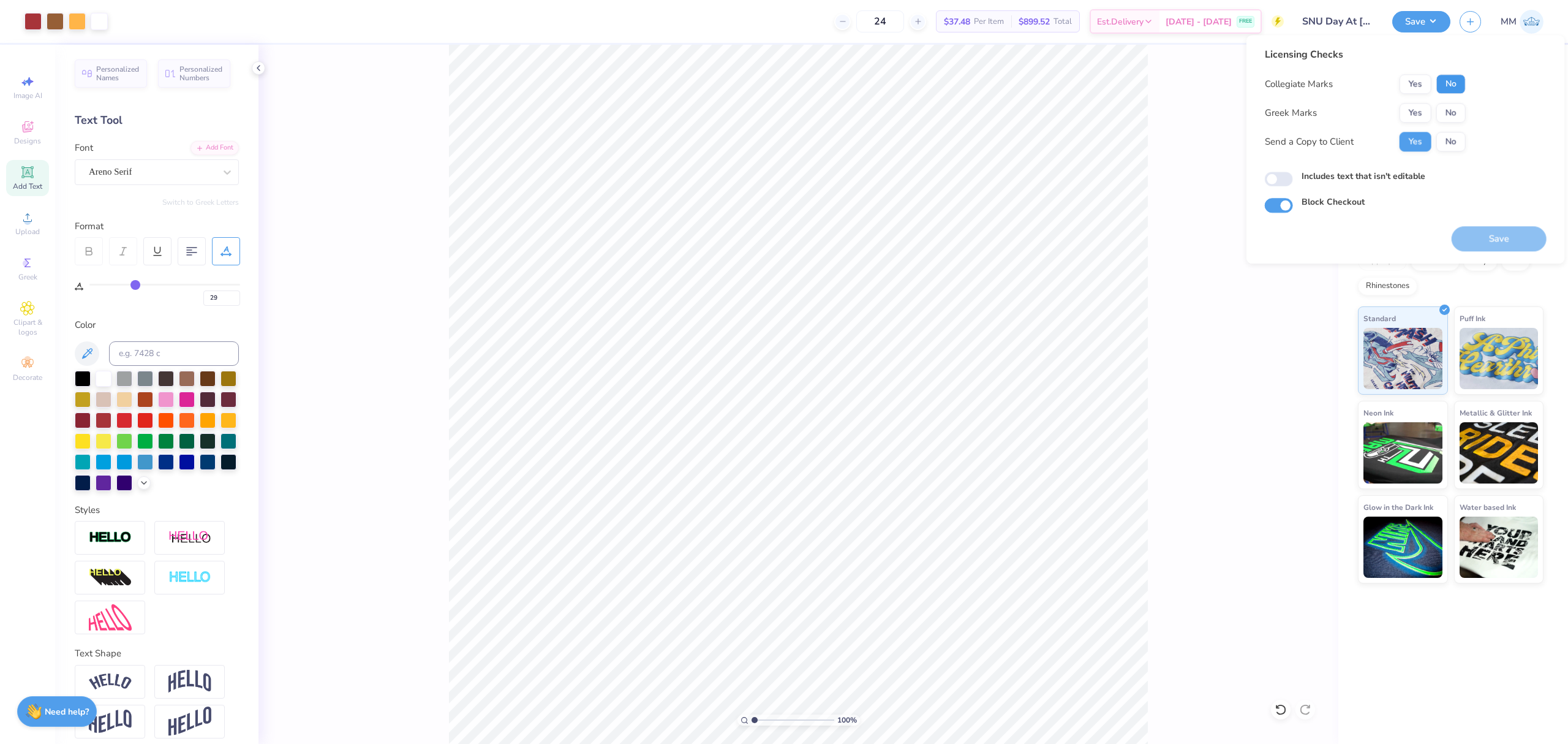
click at [1455, 84] on button "No" at bounding box center [1450, 84] width 29 height 20
click at [1417, 107] on button "Yes" at bounding box center [1415, 112] width 32 height 20
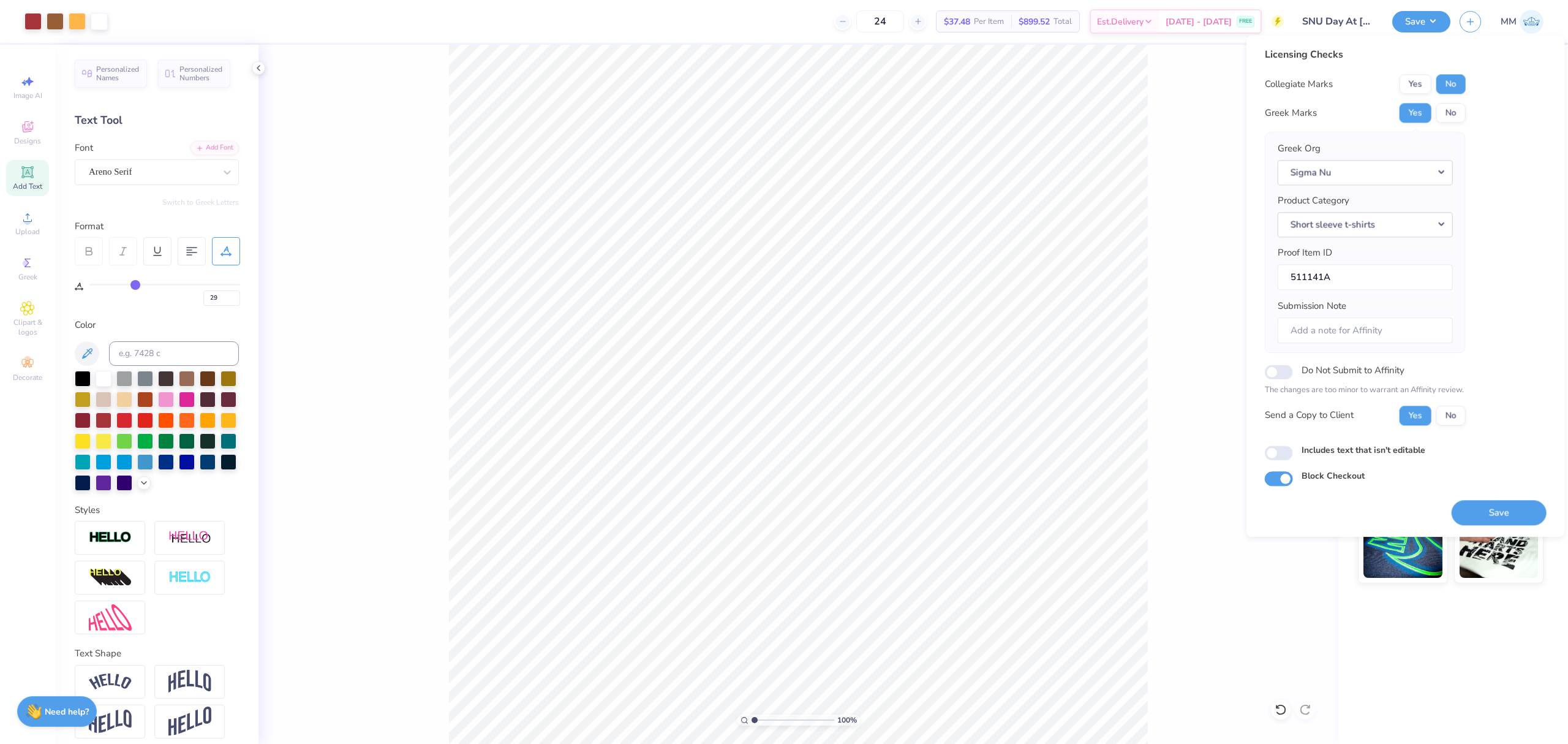
click at [1333, 449] on label "Includes text that isn't editable" at bounding box center [1363, 450] width 124 height 13
click at [1293, 449] on input "Includes text that isn't editable" at bounding box center [1278, 453] width 28 height 15
checkbox input "true"
click at [1487, 518] on button "Save" at bounding box center [1499, 512] width 95 height 25
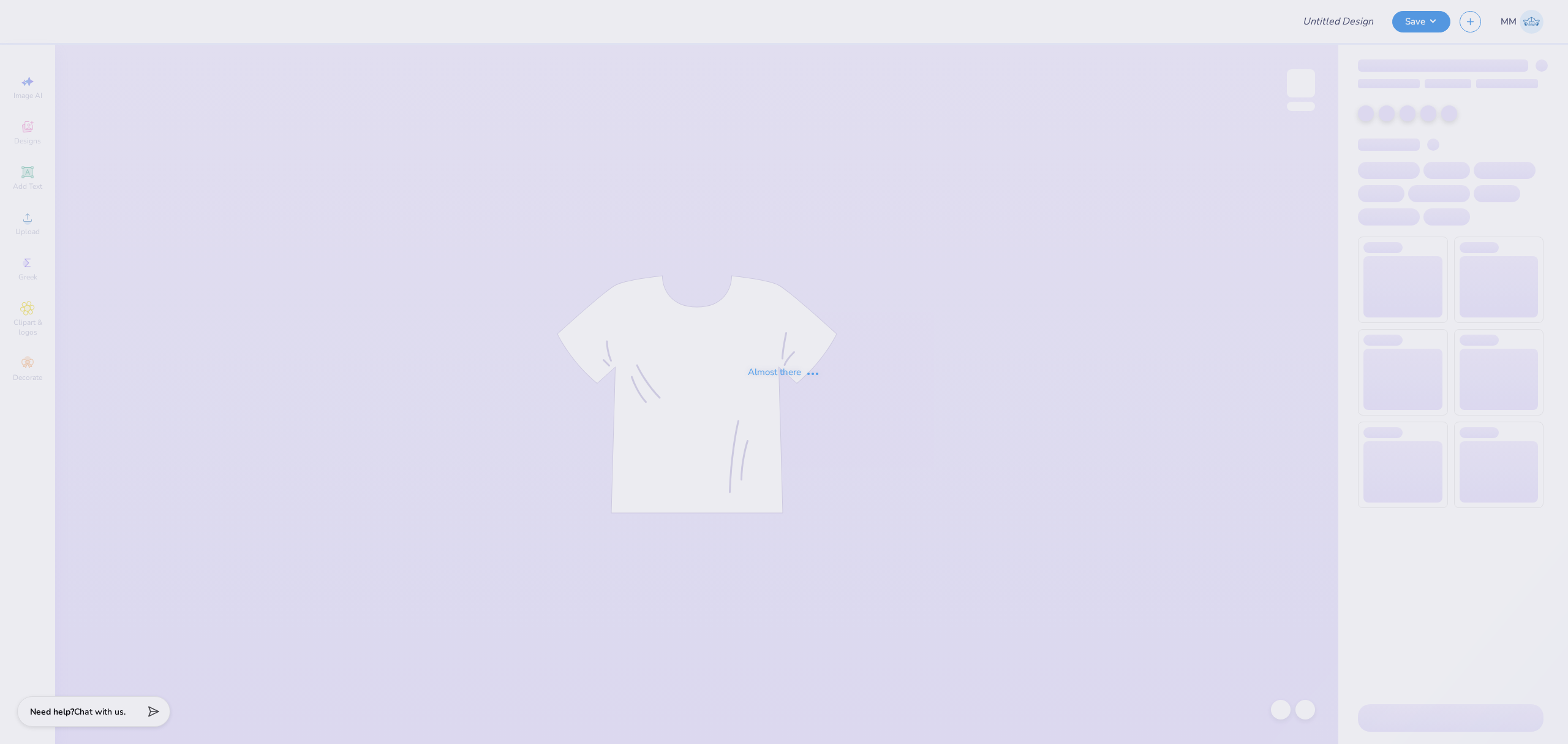
type input "CMP 2026 Swag - [GEOGRAPHIC_DATA][PERSON_NAME]"
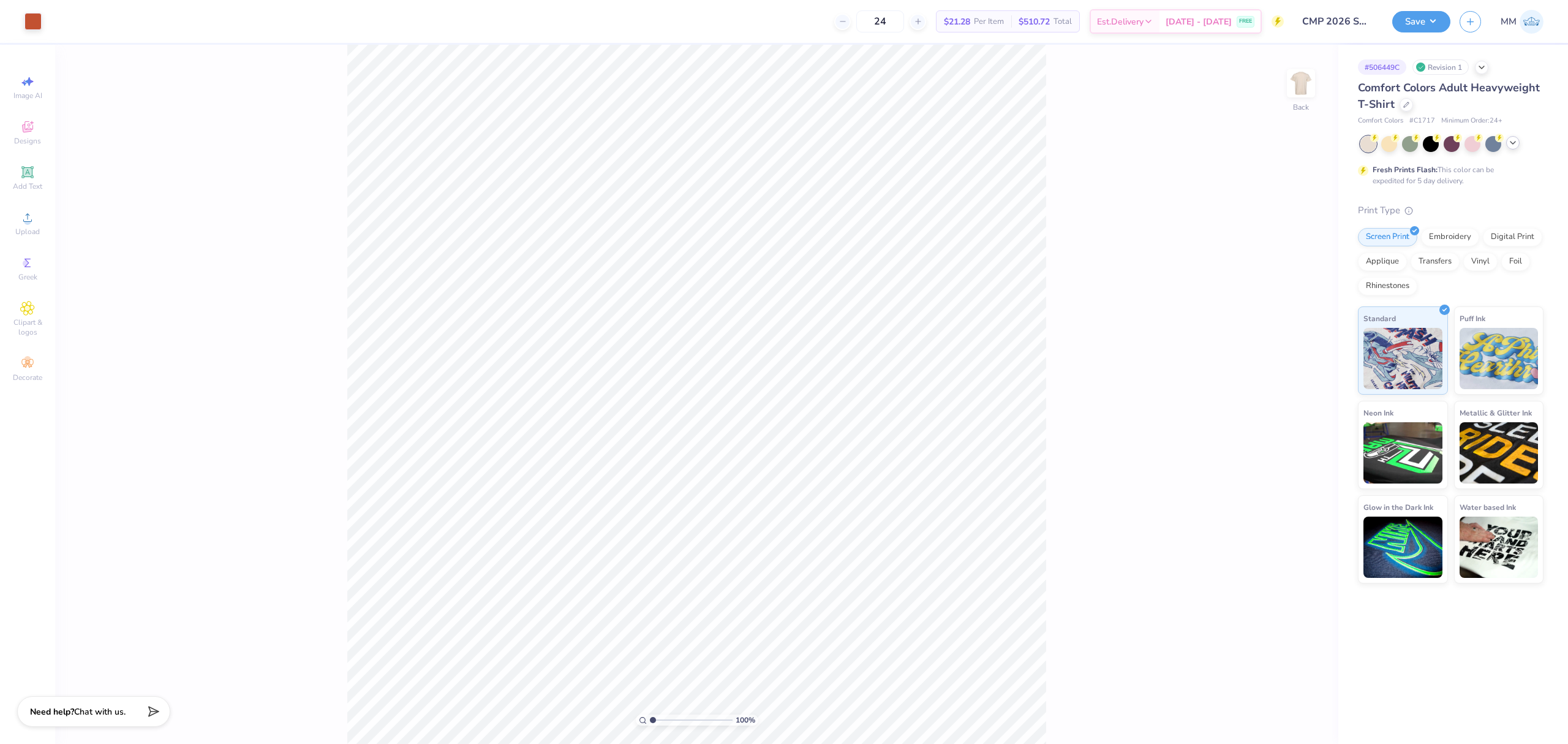
click at [1509, 139] on icon at bounding box center [1513, 143] width 10 height 10
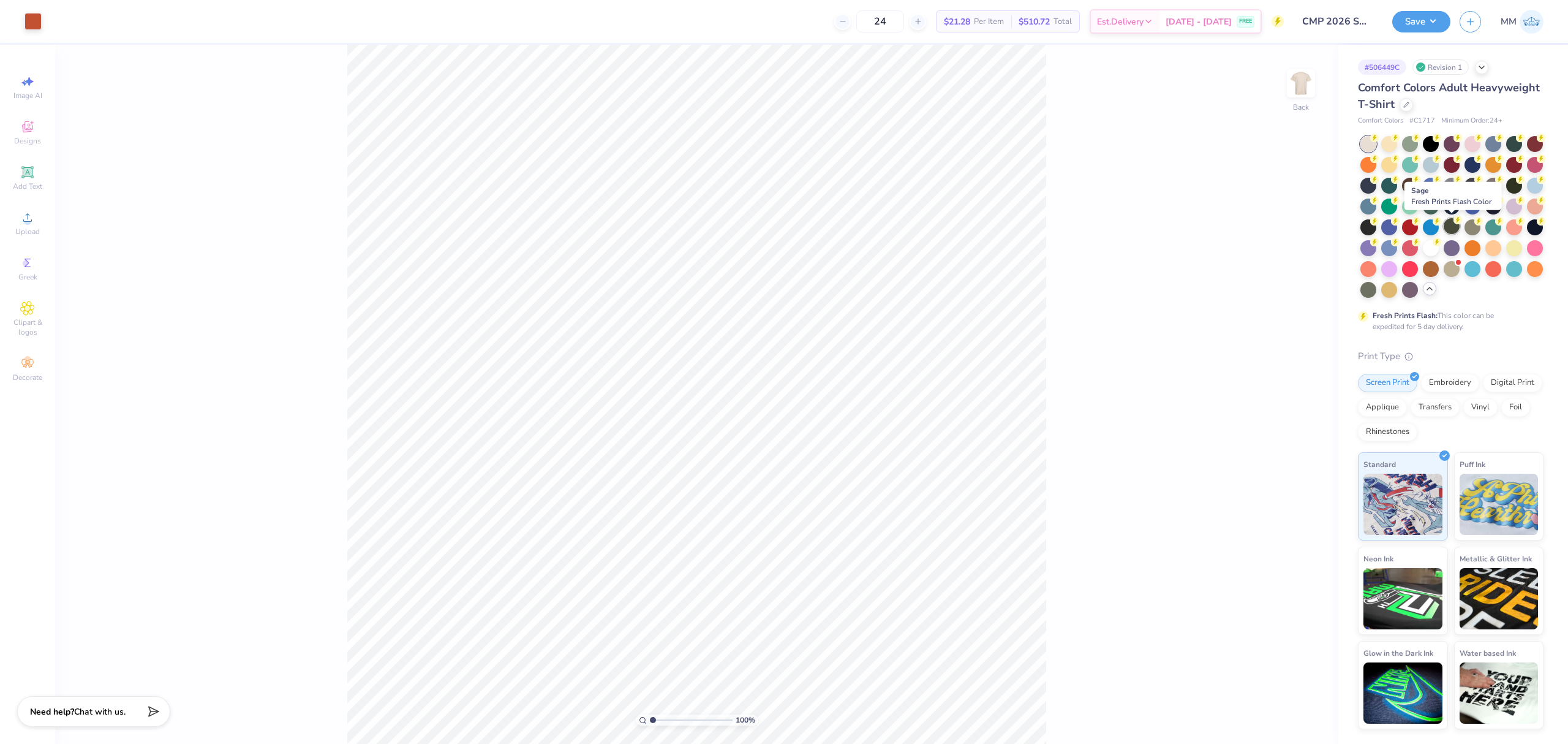
click at [1453, 226] on div at bounding box center [1451, 226] width 16 height 16
click at [1471, 189] on div at bounding box center [1472, 184] width 16 height 16
